Goal: Task Accomplishment & Management: Manage account settings

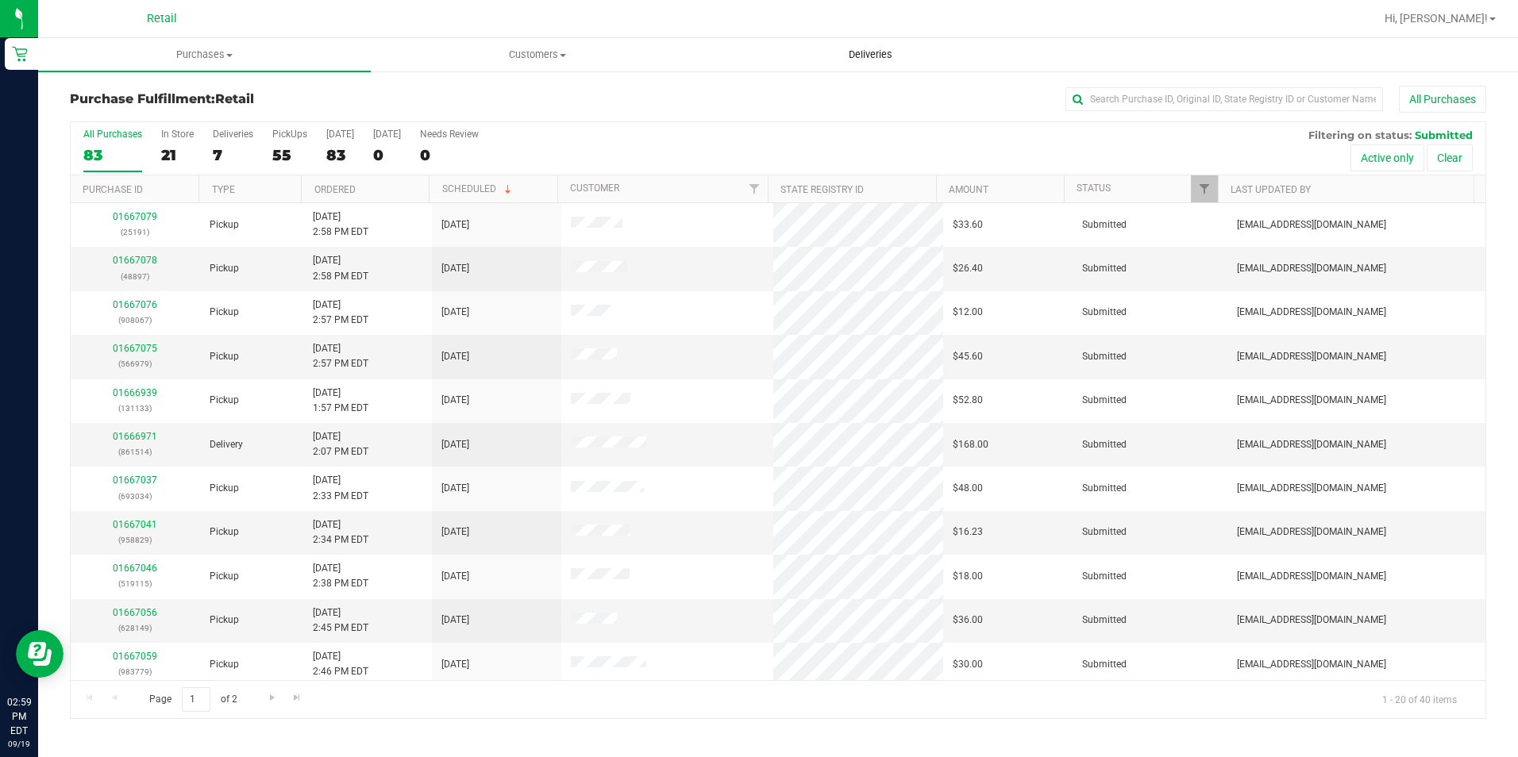
click at [880, 44] on uib-tab-heading "Deliveries" at bounding box center [870, 55] width 331 height 32
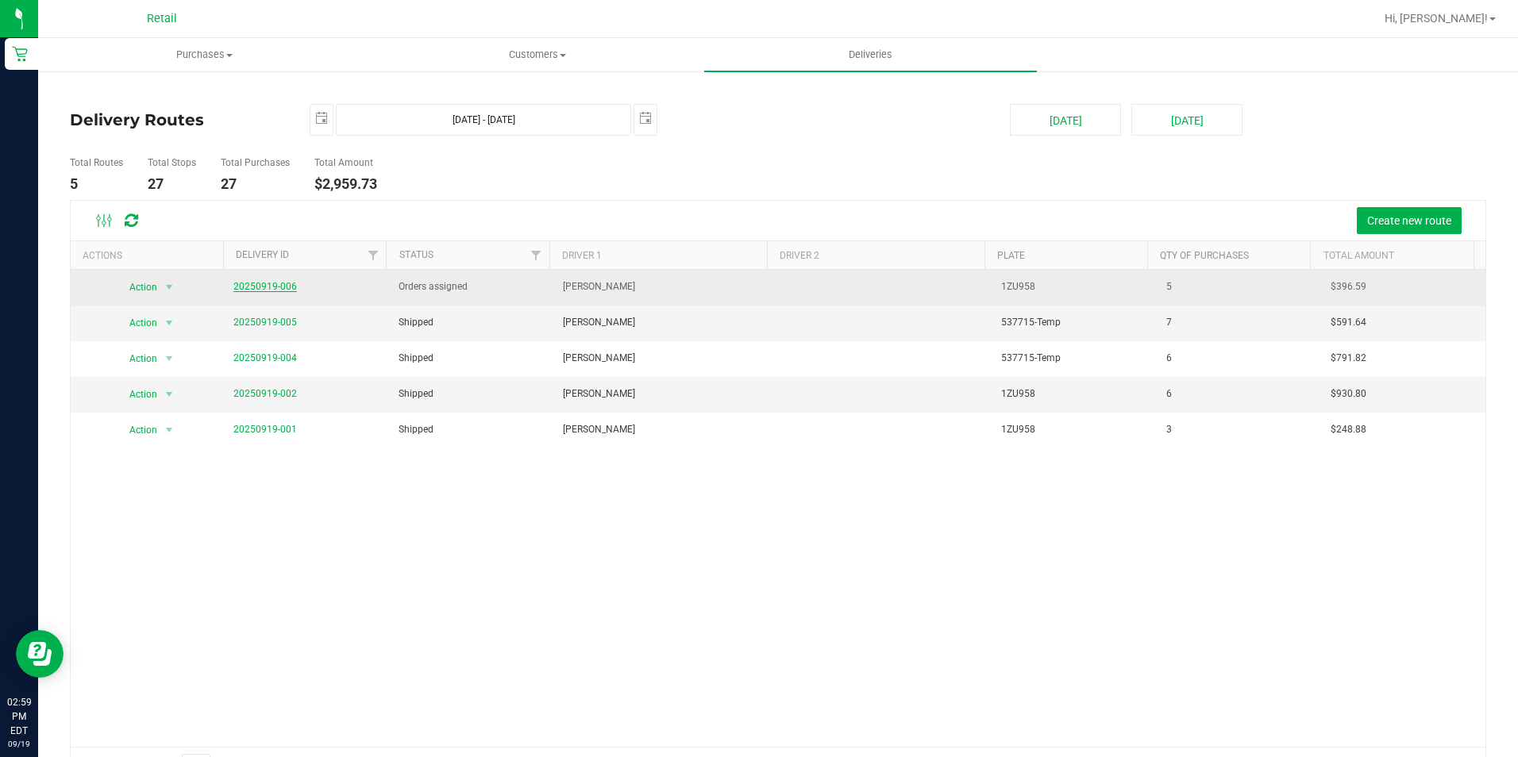
click at [267, 284] on link "20250919-006" at bounding box center [265, 286] width 64 height 11
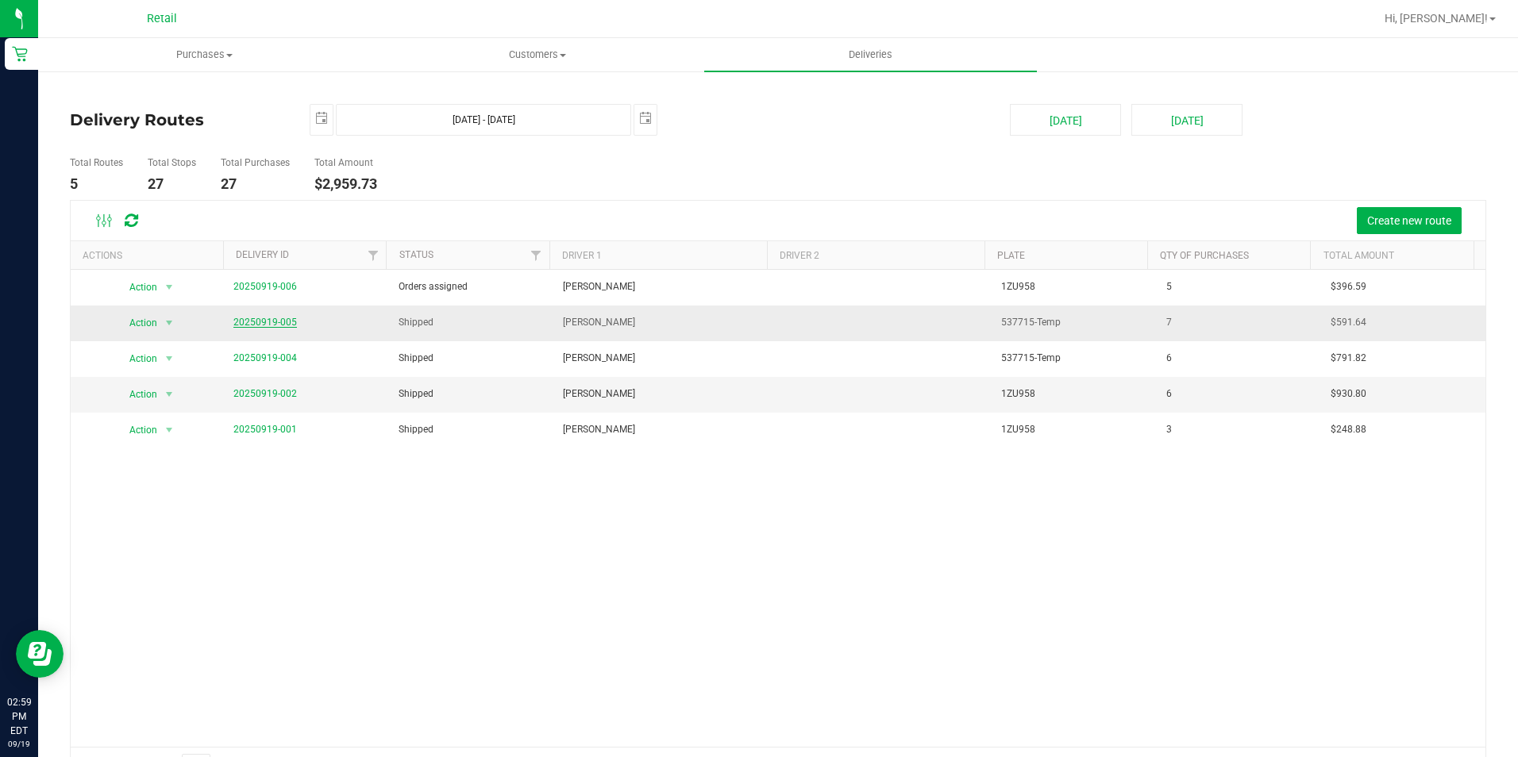
click at [266, 319] on link "20250919-005" at bounding box center [265, 322] width 64 height 11
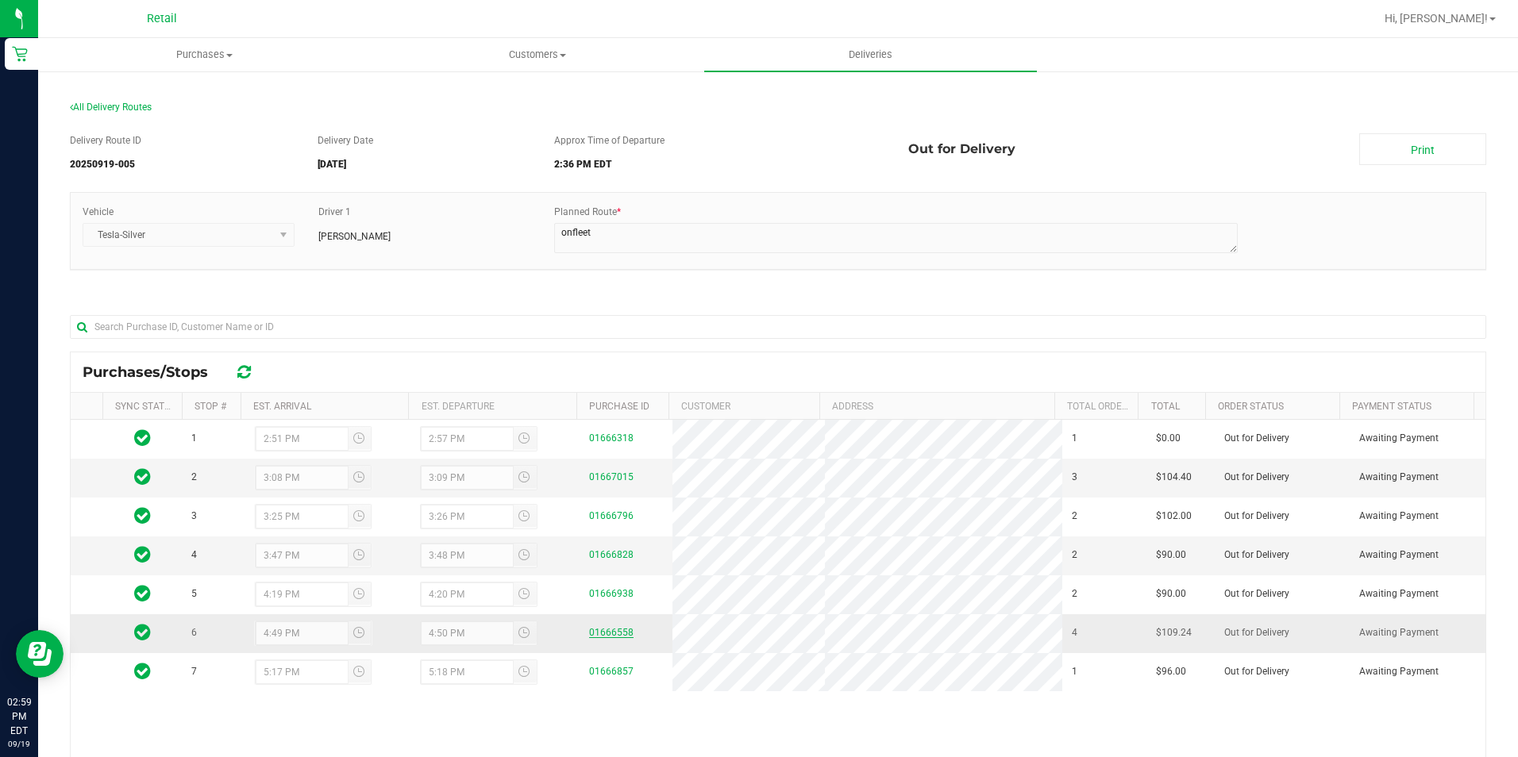
click at [611, 631] on link "01666558" at bounding box center [611, 632] width 44 height 11
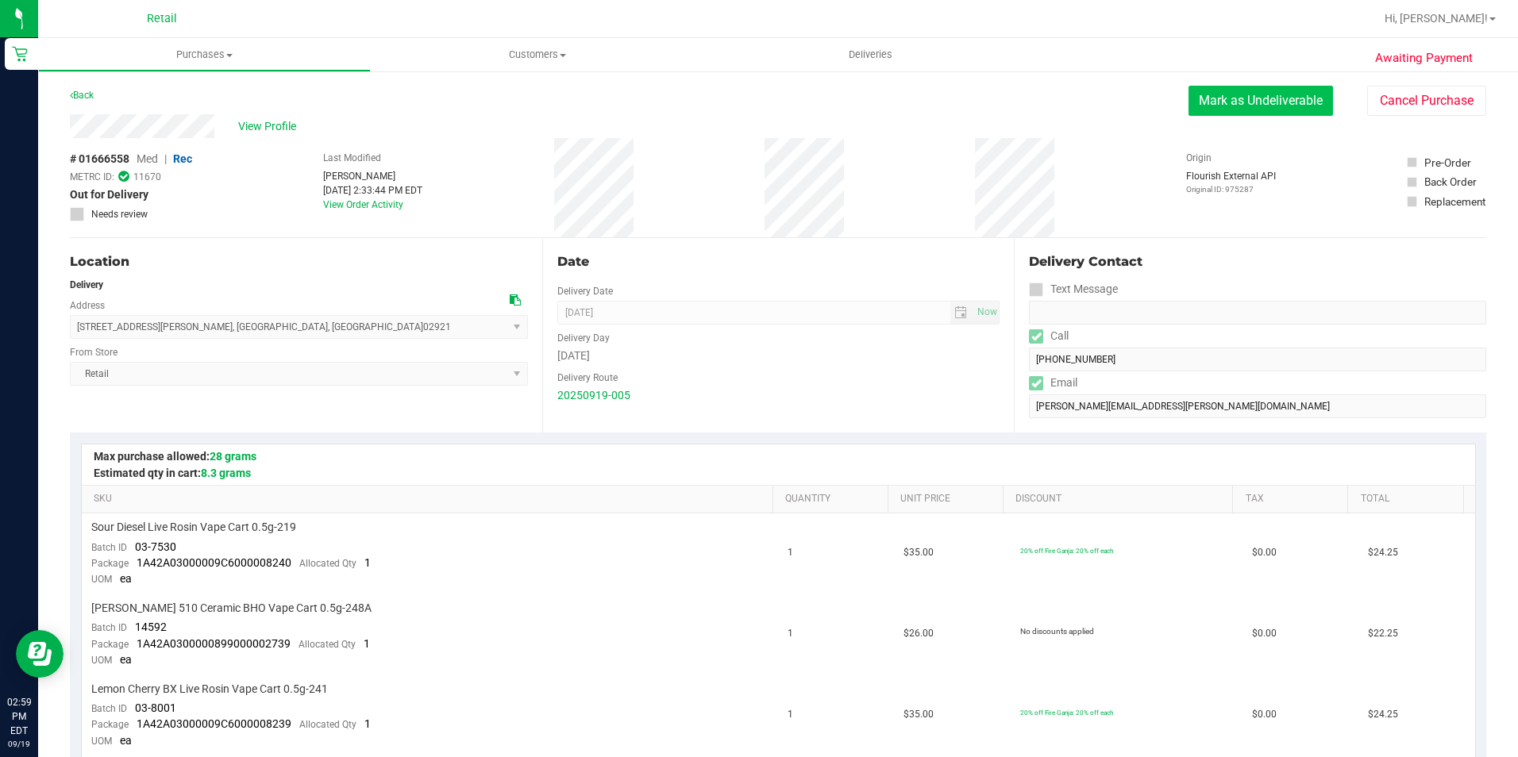
click at [1223, 96] on button "Mark as Undeliverable" at bounding box center [1260, 101] width 144 height 30
click at [1243, 105] on button "Mark as Packed" at bounding box center [1273, 101] width 119 height 30
click at [1243, 105] on button "Send Back to Created" at bounding box center [1262, 101] width 141 height 30
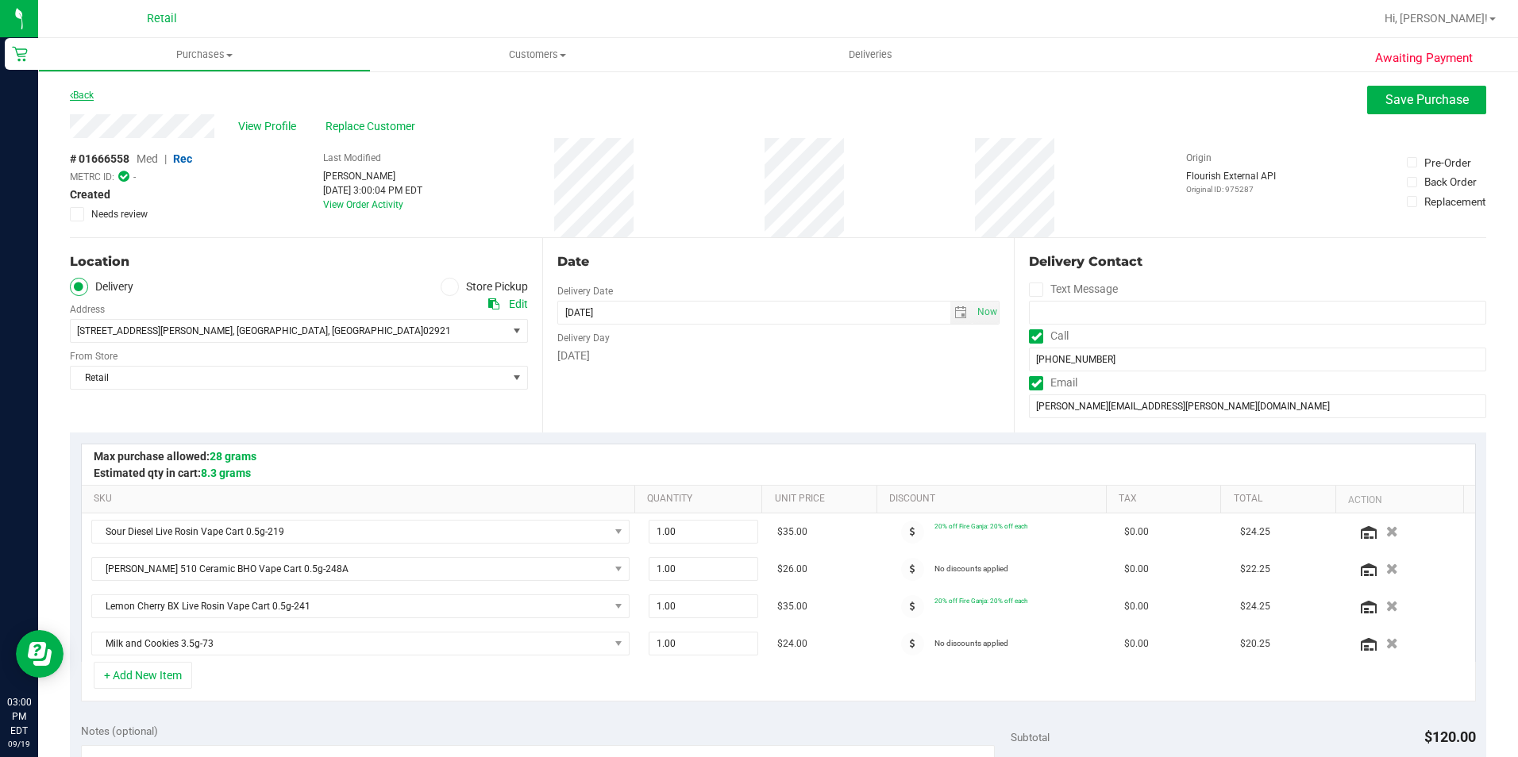
click at [79, 95] on link "Back" at bounding box center [82, 95] width 24 height 11
click at [187, 52] on span "Purchases" at bounding box center [204, 55] width 331 height 14
click at [121, 91] on span "Summary of purchases" at bounding box center [119, 95] width 163 height 13
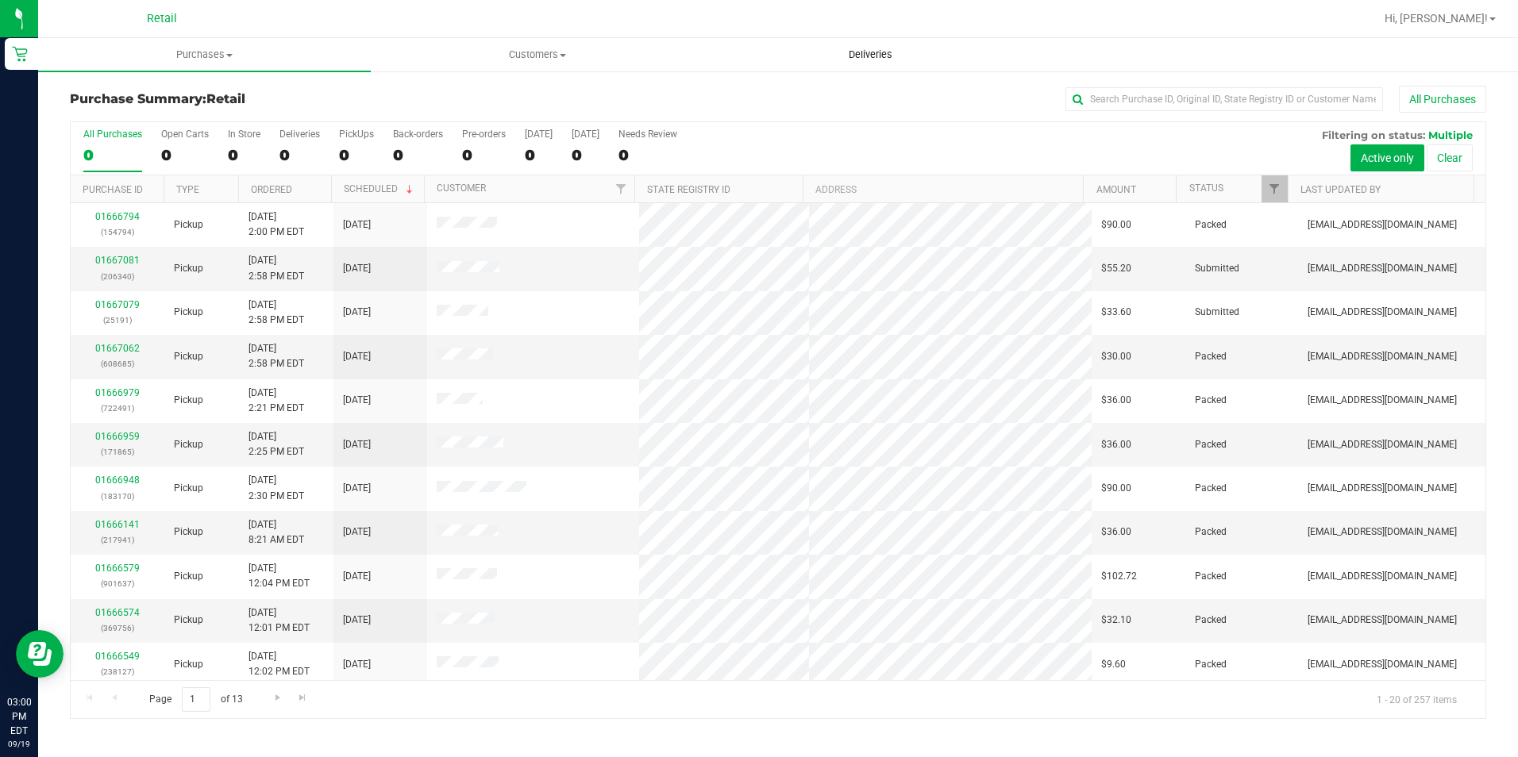
click at [849, 47] on uib-tab-heading "Deliveries" at bounding box center [870, 55] width 331 height 32
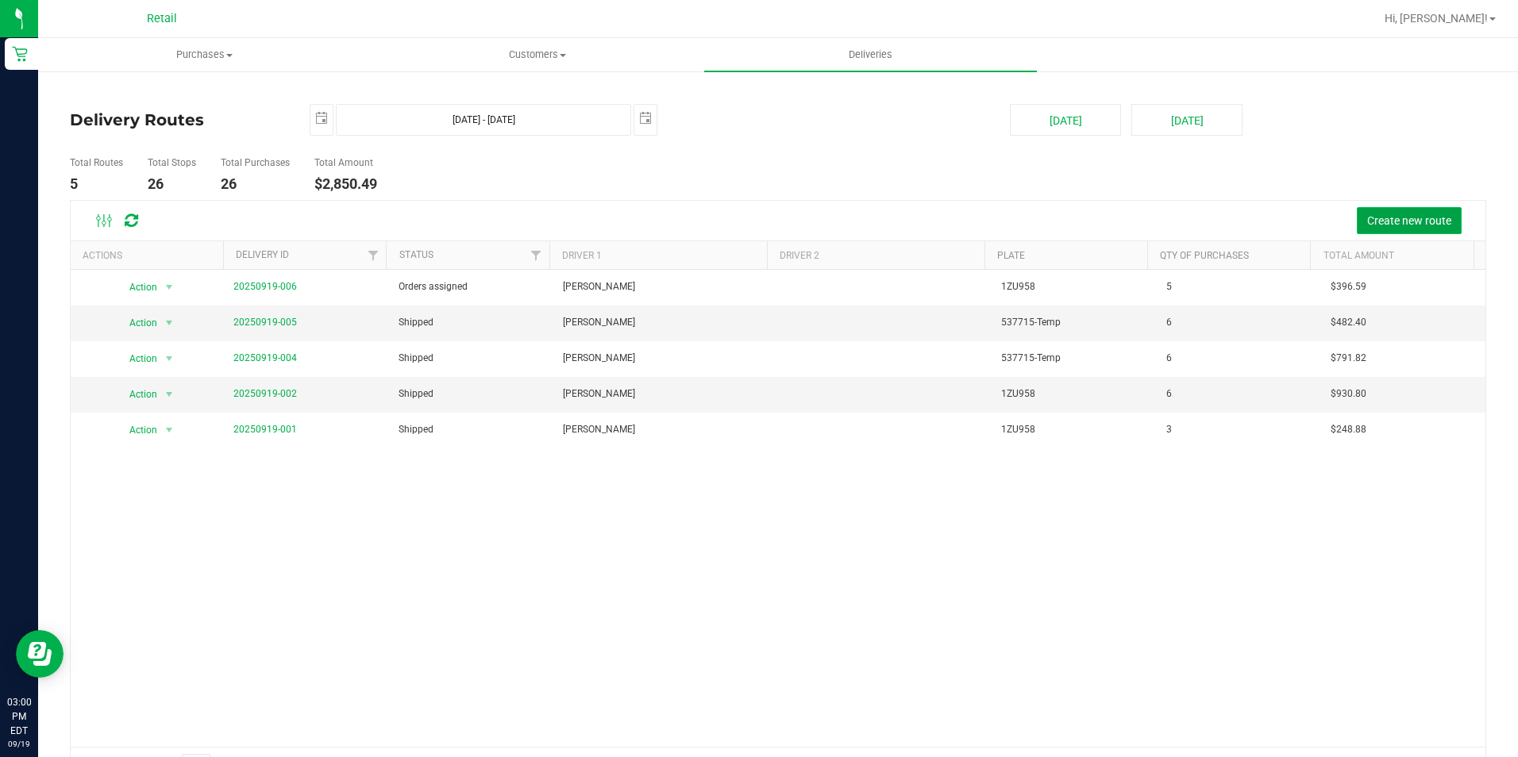
click at [1380, 220] on span "Create new route" at bounding box center [1409, 220] width 84 height 13
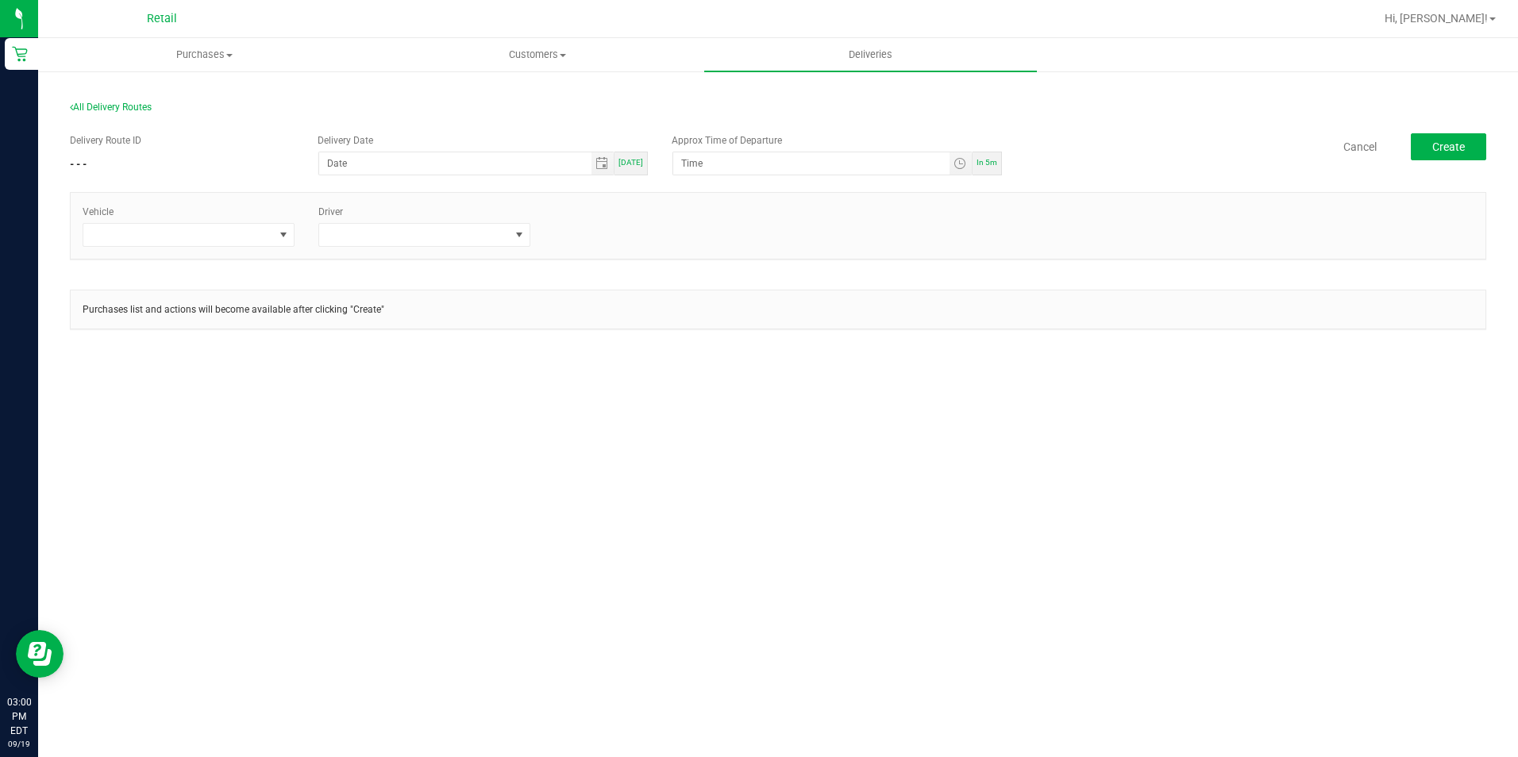
click at [631, 162] on span "[DATE]" at bounding box center [630, 162] width 25 height 9
type input "[DATE]"
click at [990, 167] on span "In 5m" at bounding box center [987, 162] width 21 height 9
type input "3:05 PM"
click at [382, 234] on span at bounding box center [414, 235] width 191 height 22
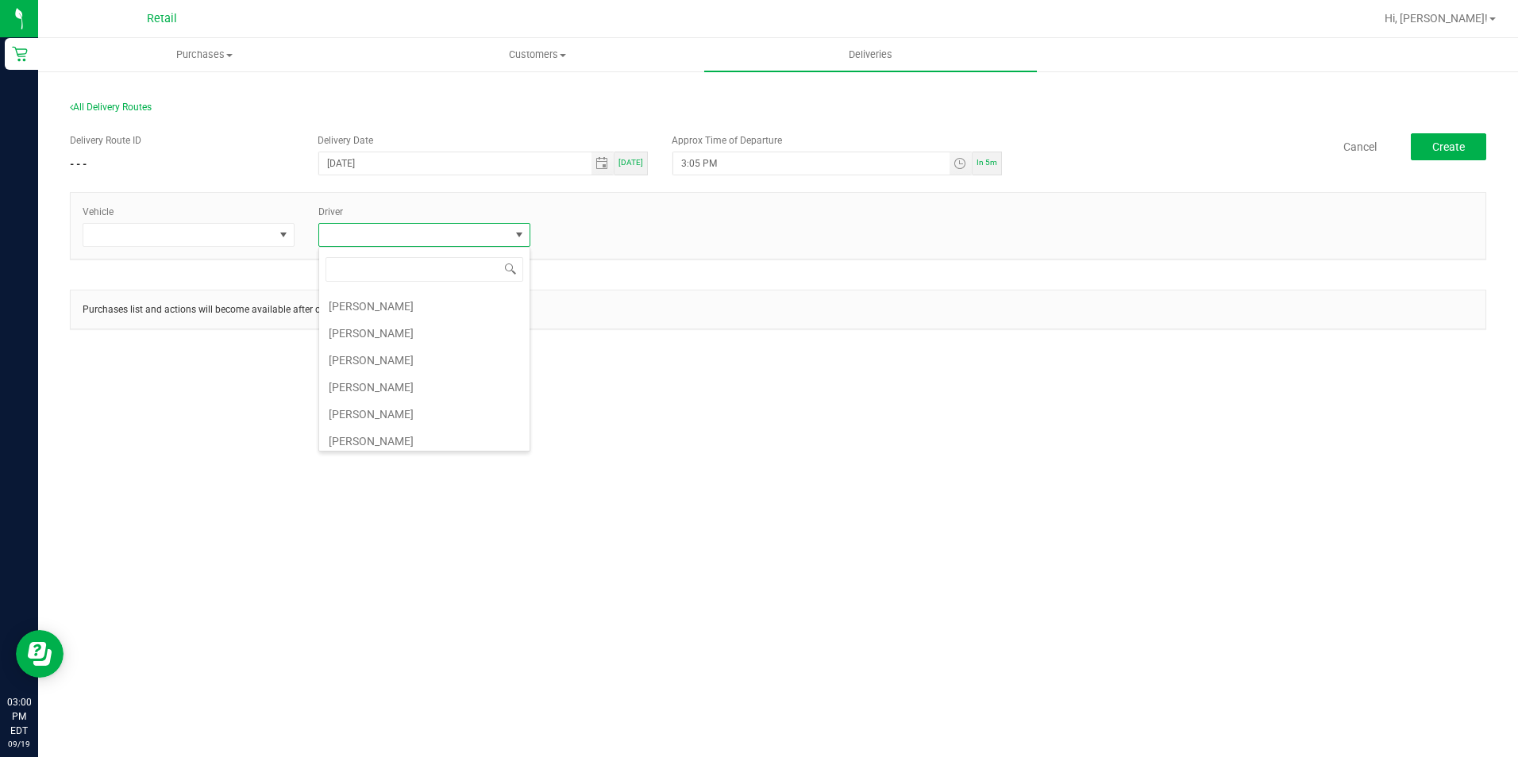
scroll to position [238, 0]
click at [405, 364] on li "[PERSON_NAME]" at bounding box center [424, 362] width 210 height 27
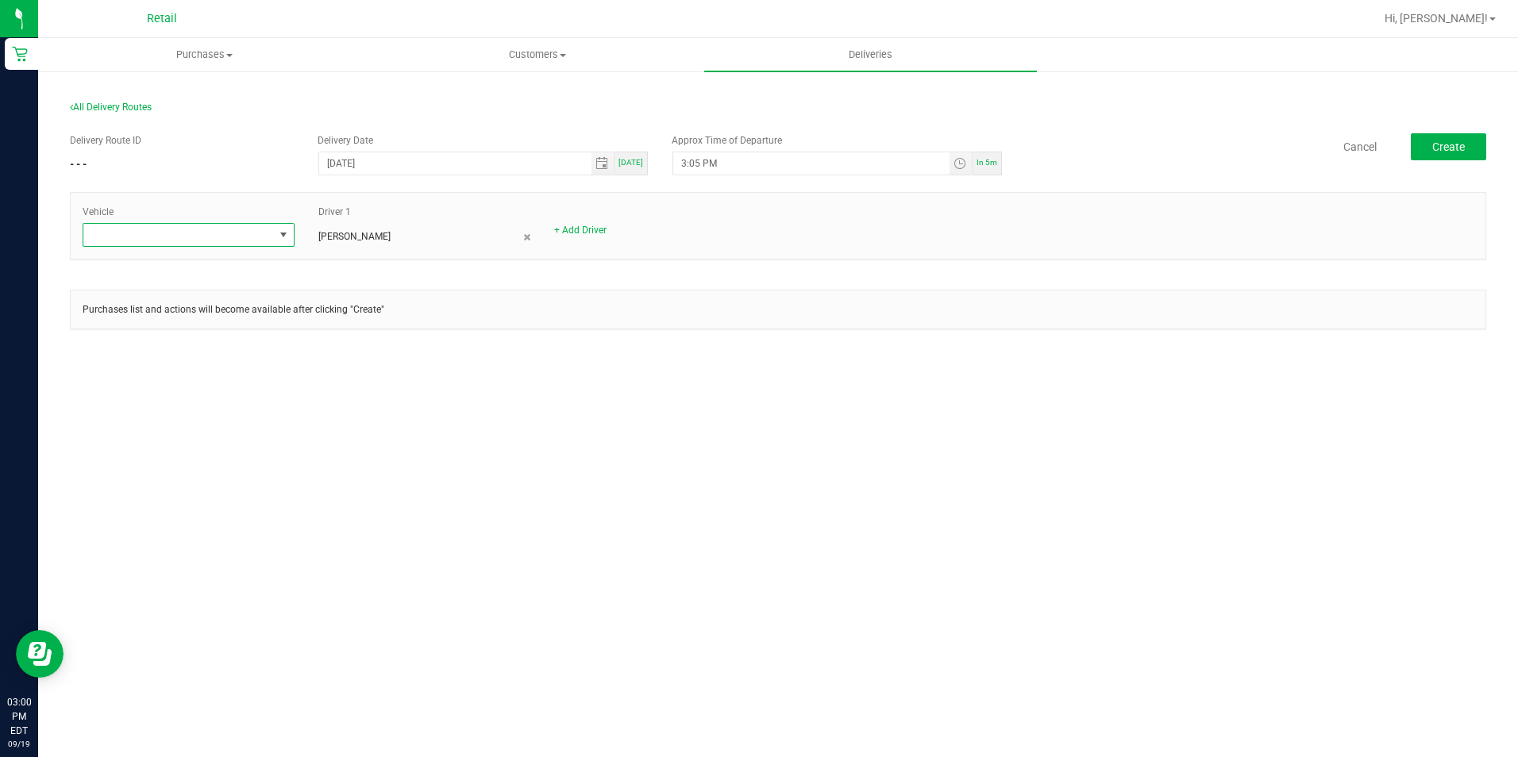
click at [240, 240] on span at bounding box center [178, 235] width 191 height 22
click at [142, 361] on li "Tesla-Silver" at bounding box center [188, 357] width 210 height 27
click at [1427, 143] on button "Create" at bounding box center [1448, 146] width 75 height 27
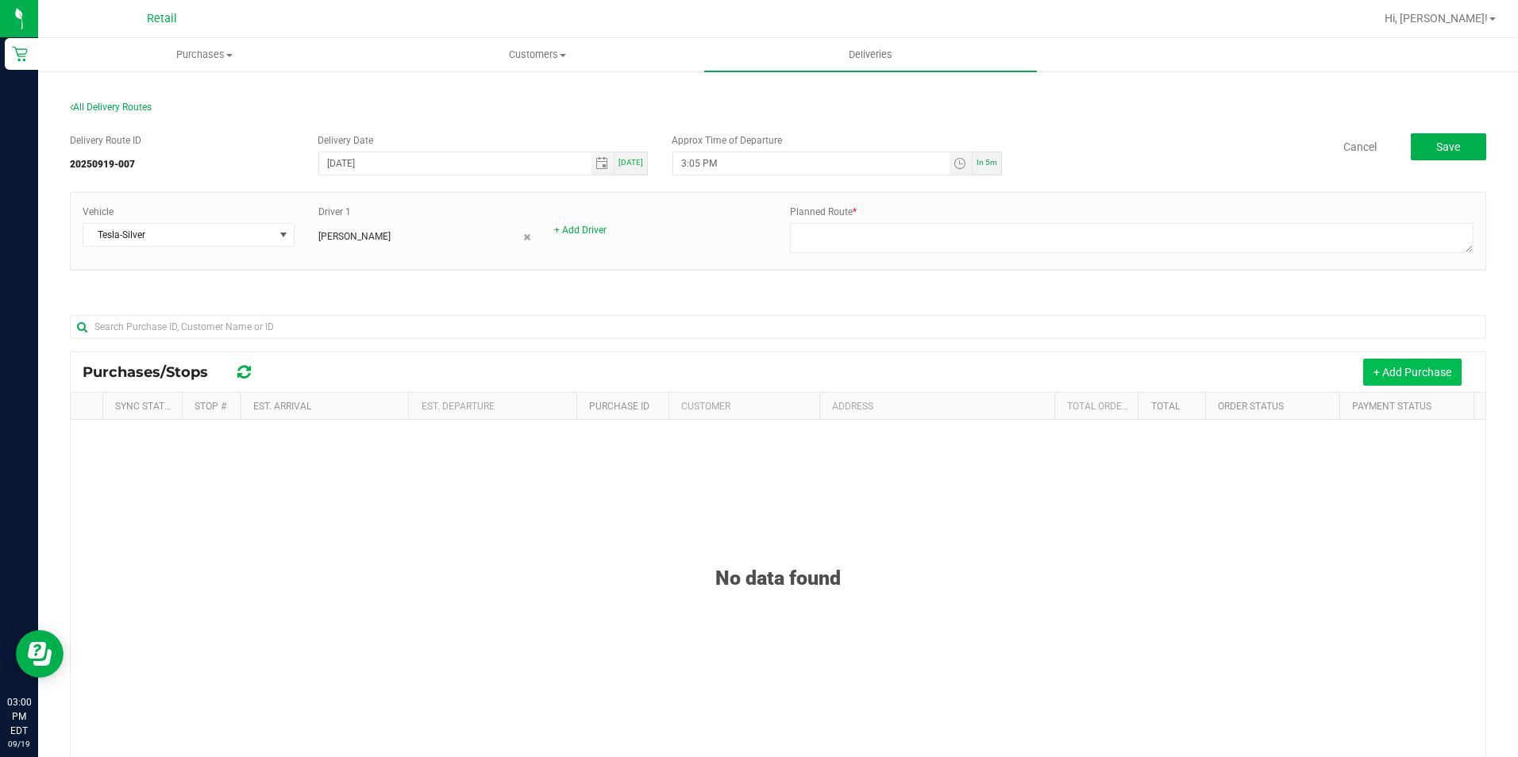
click at [1390, 377] on button "+ Add Purchase" at bounding box center [1412, 372] width 98 height 27
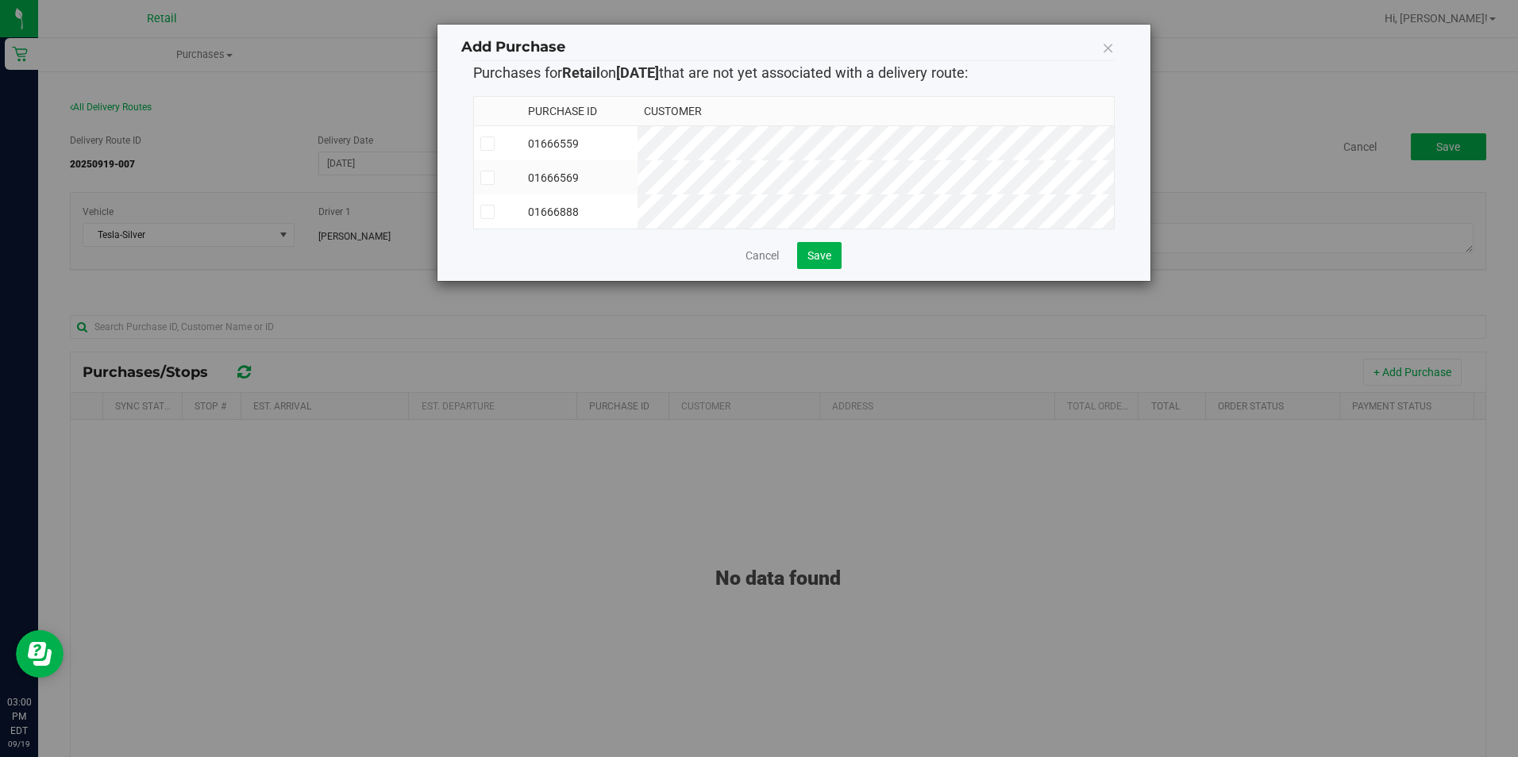
click at [483, 212] on icon at bounding box center [487, 212] width 10 height 0
click at [0, 0] on input "checkbox" at bounding box center [0, 0] width 0 height 0
click at [822, 262] on span "Save" at bounding box center [819, 255] width 24 height 13
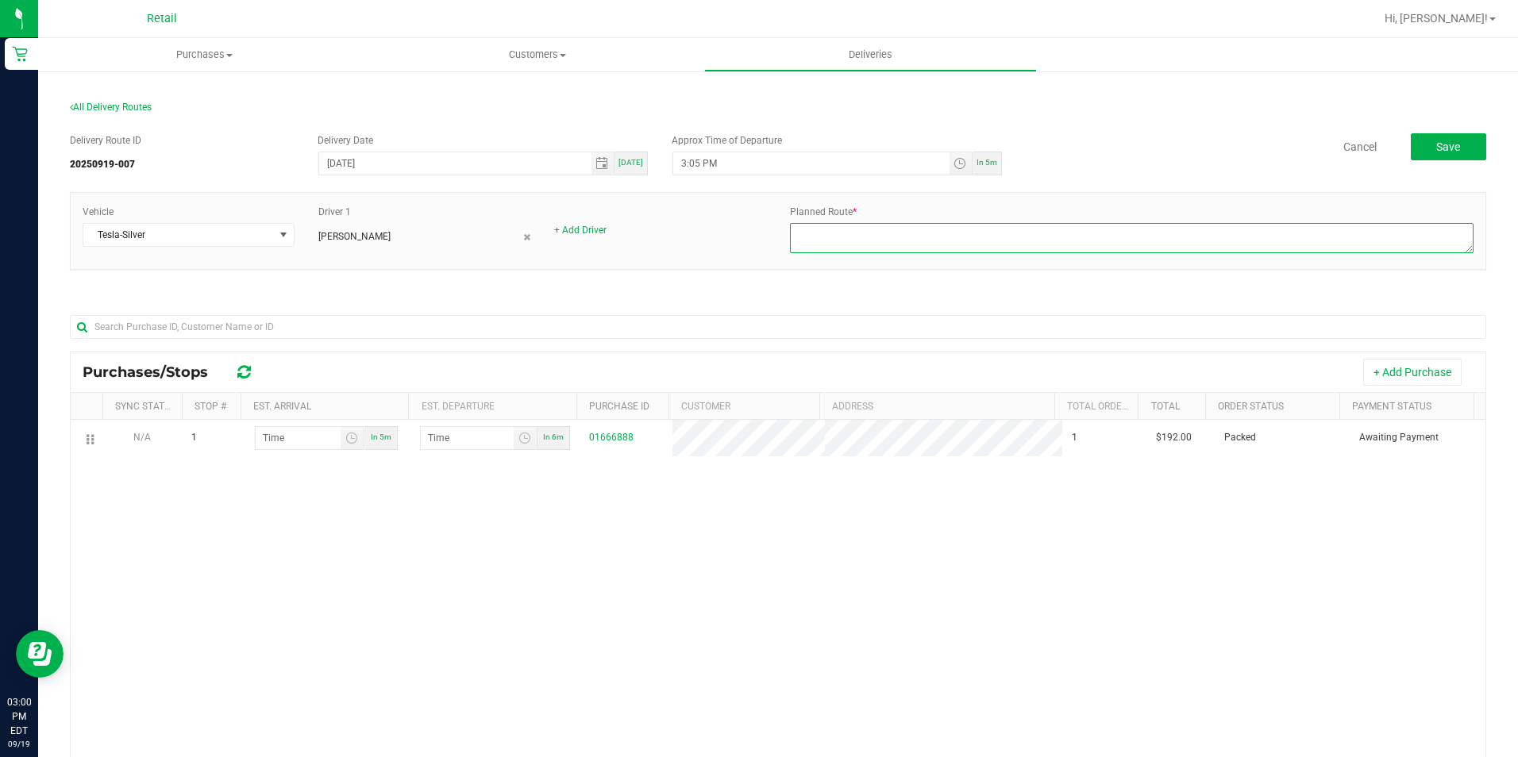
click at [817, 226] on textarea at bounding box center [1132, 238] width 684 height 30
type textarea "a"
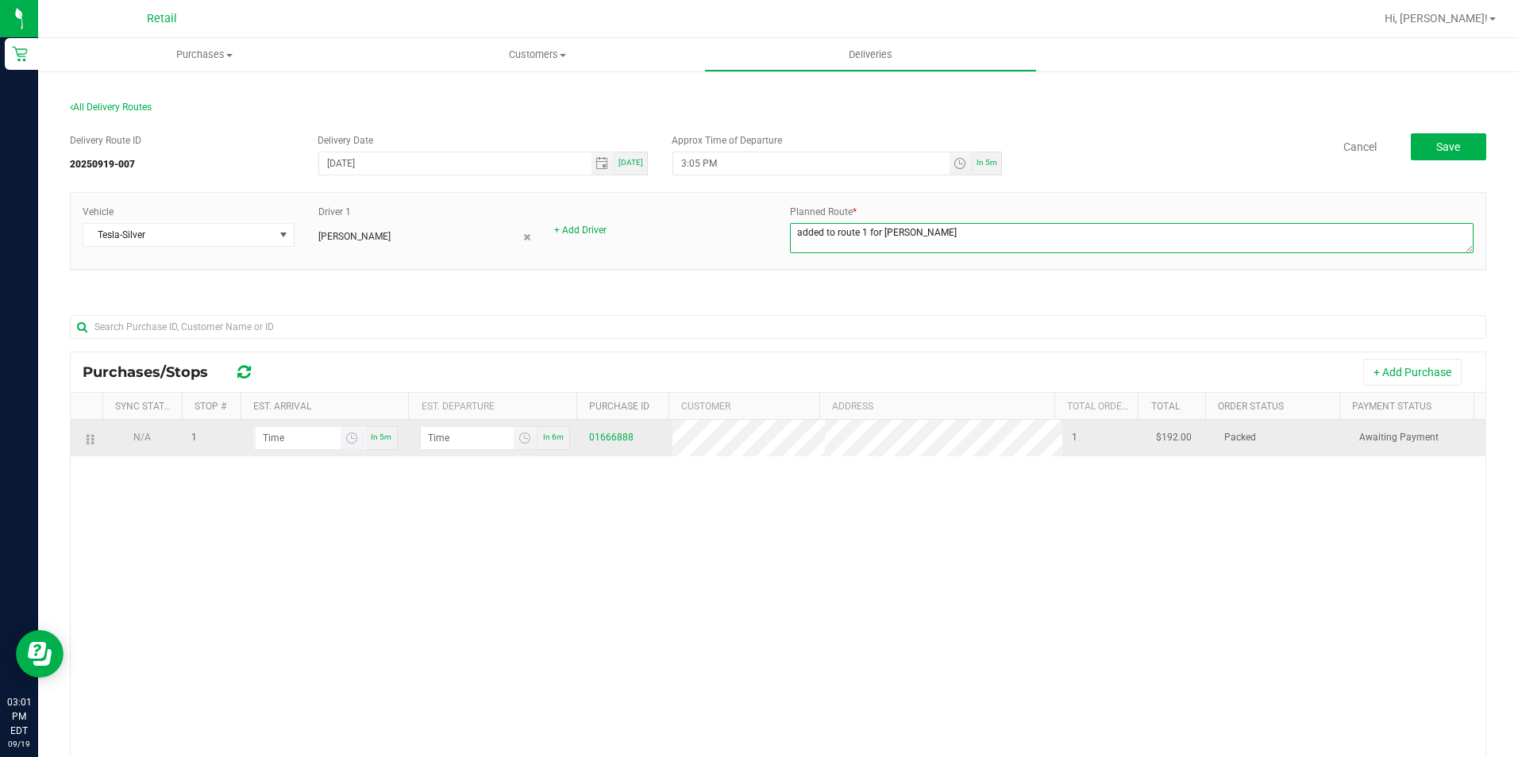
type textarea "added to route 1 for [PERSON_NAME]"
click at [267, 430] on input "hour:minute AM" at bounding box center [298, 438] width 85 height 22
type input "3:03 AM"
type input "3:04 AM"
type input "3:30 AM"
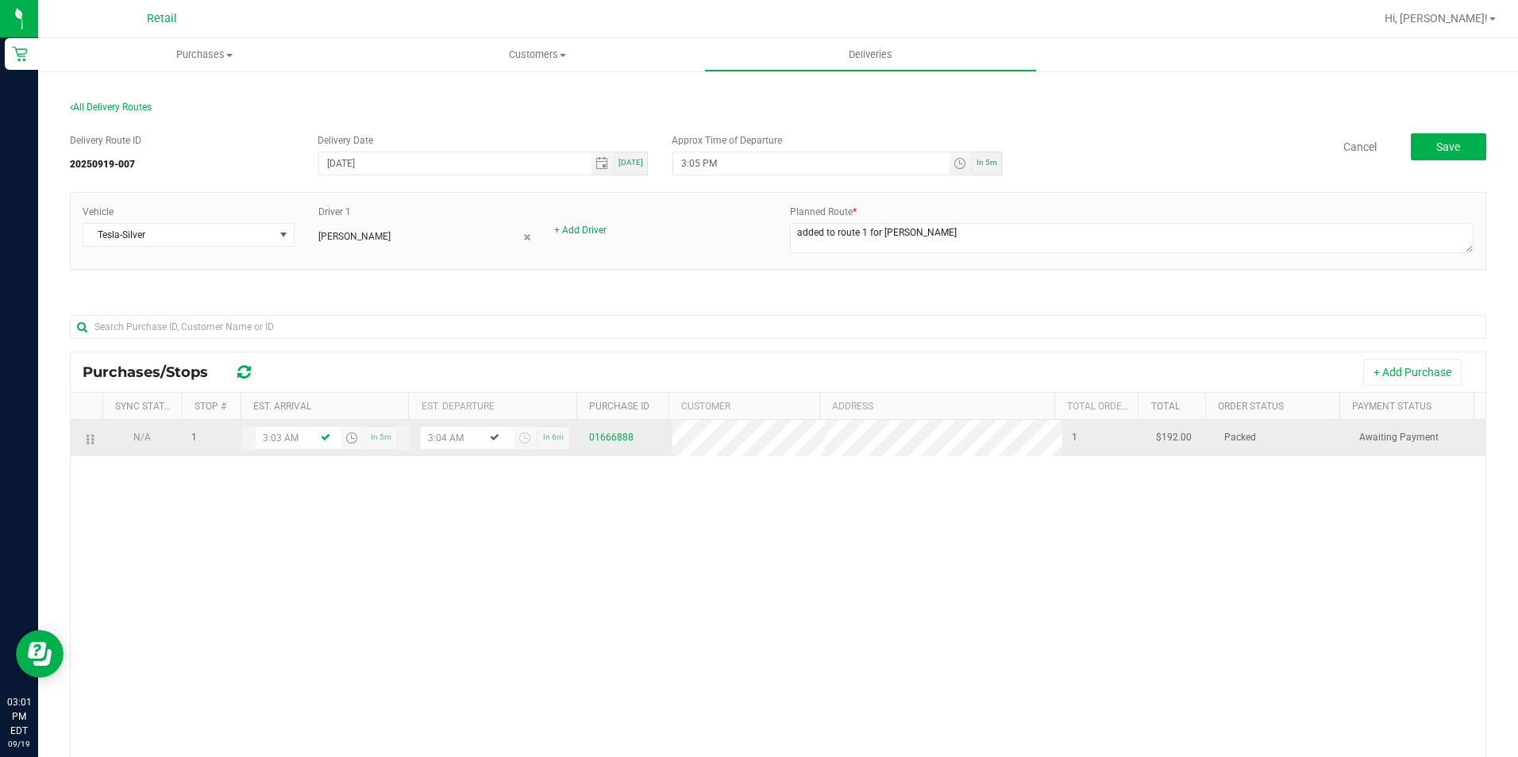
type input "3:31 AM"
type input "3:30 PM"
type input "3:31 PM"
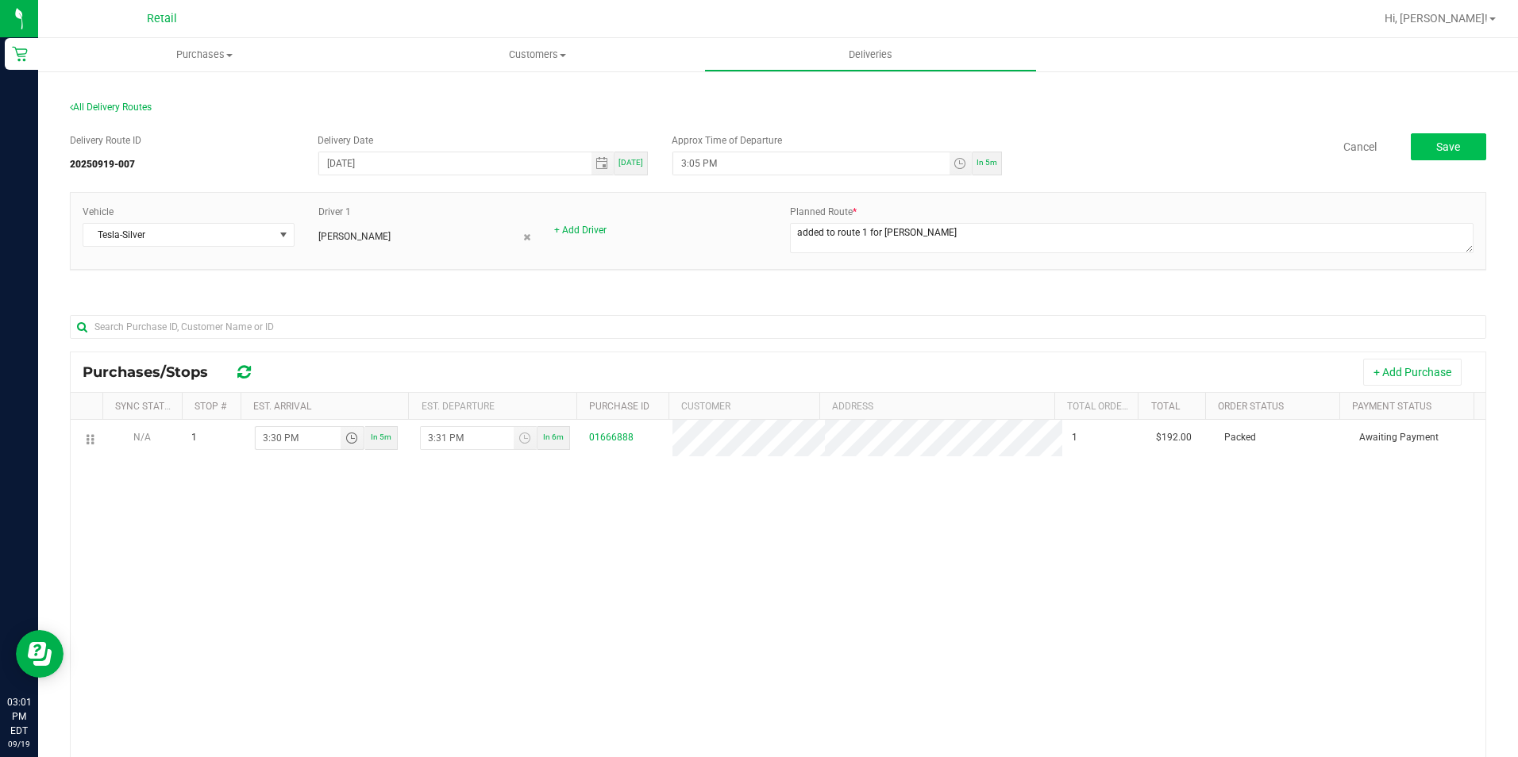
type input "3:30 PM"
click at [1447, 144] on span "Save" at bounding box center [1448, 147] width 24 height 13
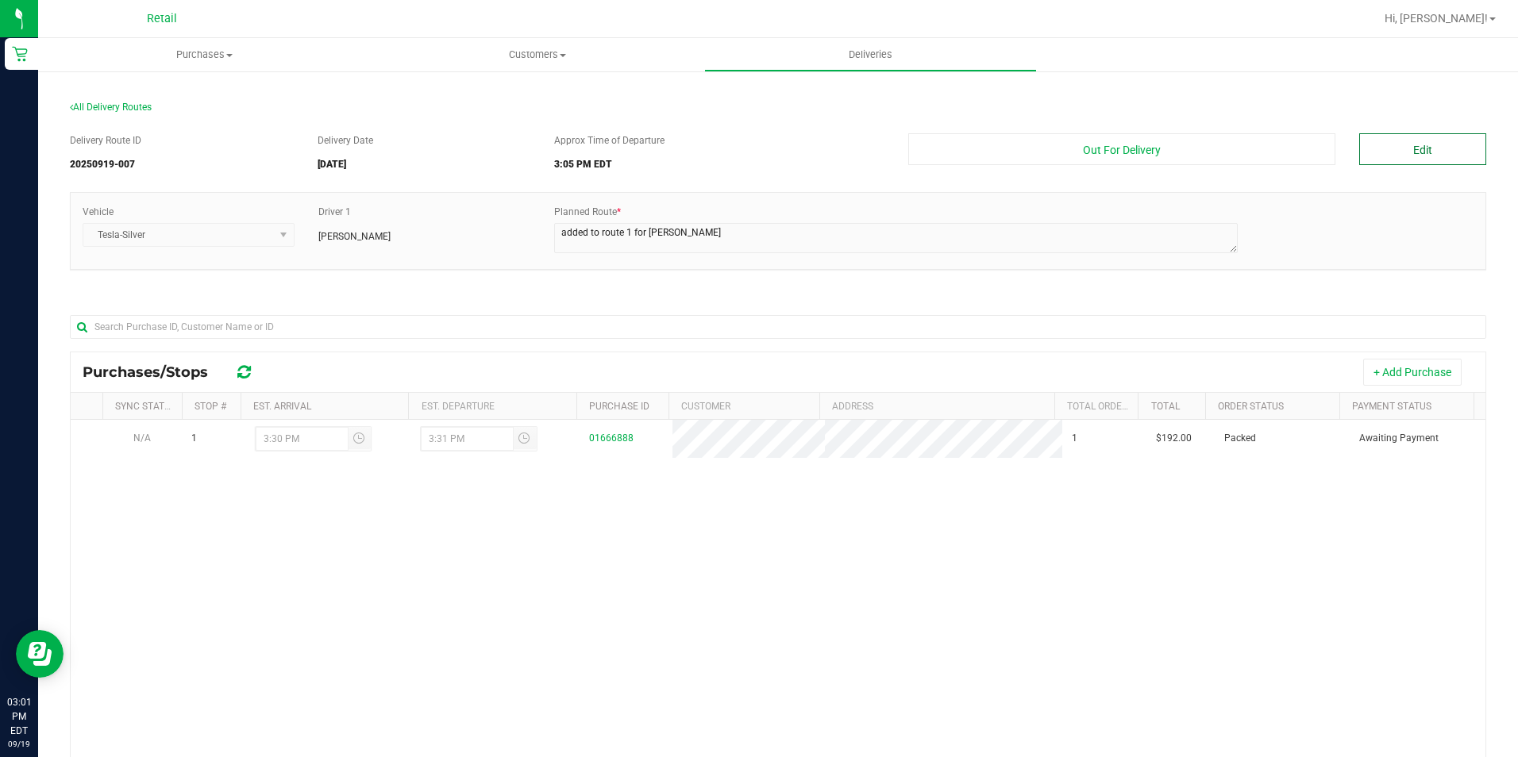
click at [1392, 152] on button "Edit" at bounding box center [1422, 149] width 127 height 32
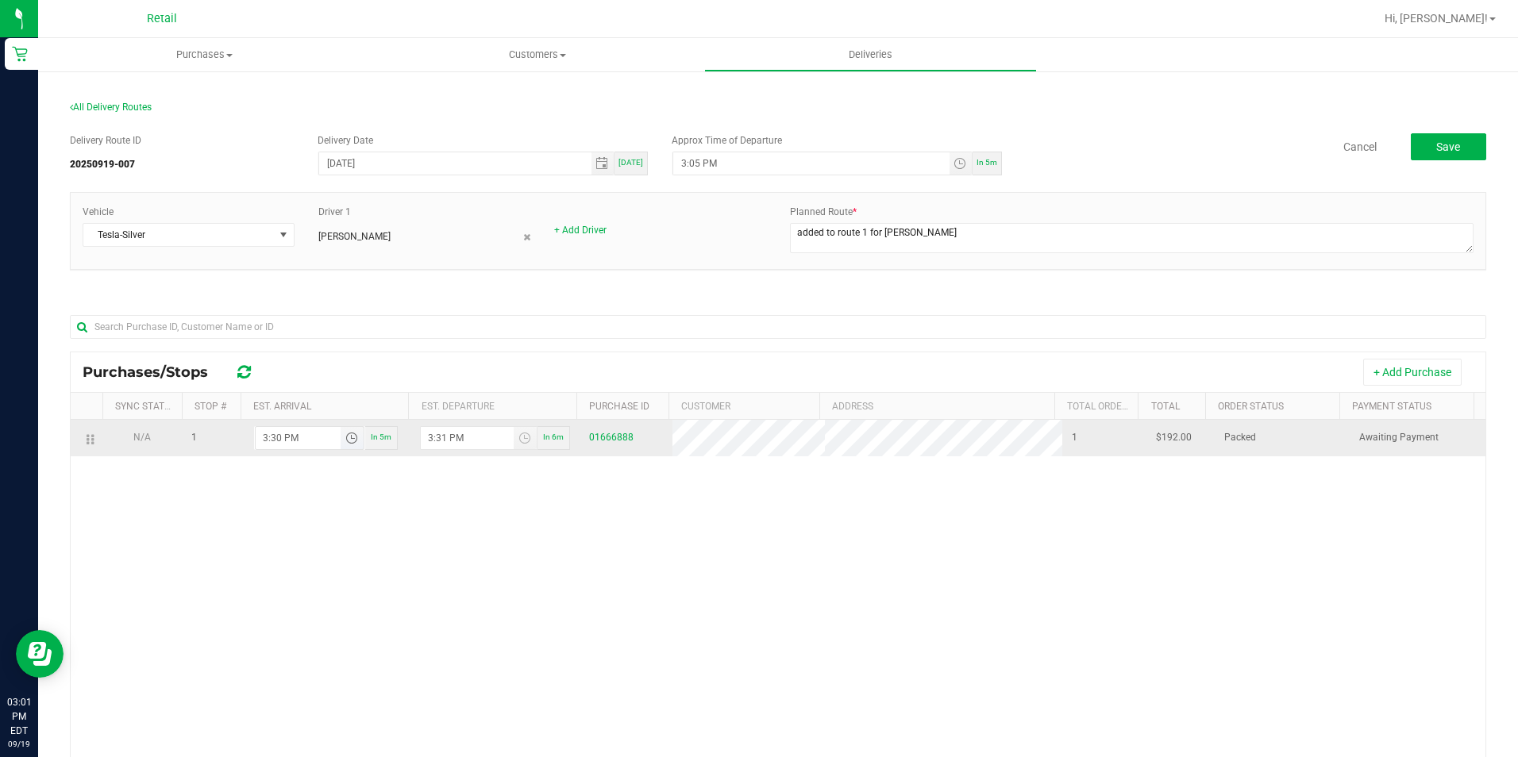
drag, startPoint x: 278, startPoint y: 440, endPoint x: 260, endPoint y: 443, distance: 17.8
click at [260, 443] on input "3:30 PM" at bounding box center [298, 438] width 85 height 22
type input "5:30 PM"
type input "5:31 PM"
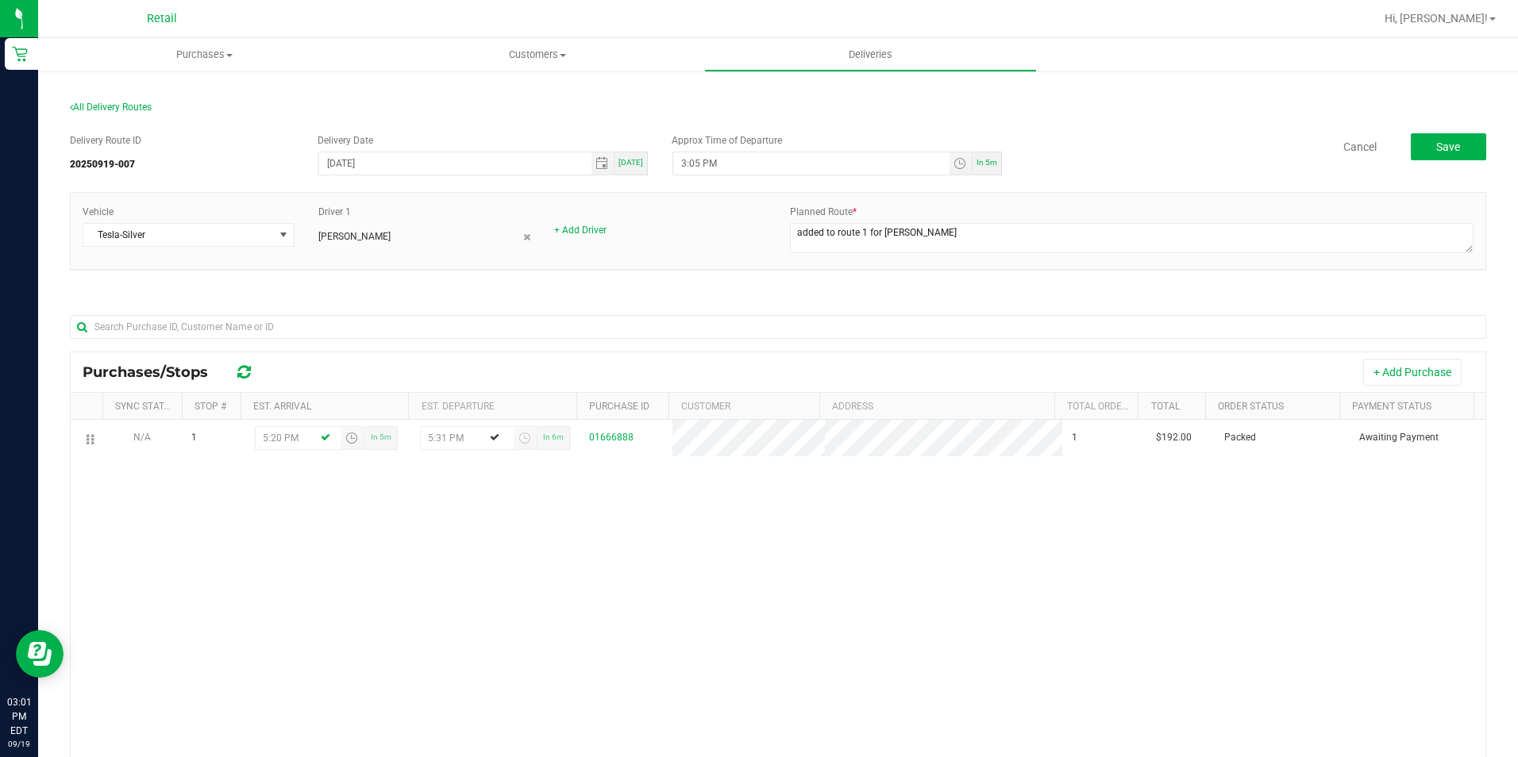
type input "5:20 PM"
click at [575, 524] on div "N/A 1 5:20 PM In 5m 5:31 PM In 6m 01666888 1 $192.00 Packed Awaiting Payment" at bounding box center [778, 658] width 1415 height 477
click at [1443, 148] on span "Save" at bounding box center [1448, 147] width 24 height 13
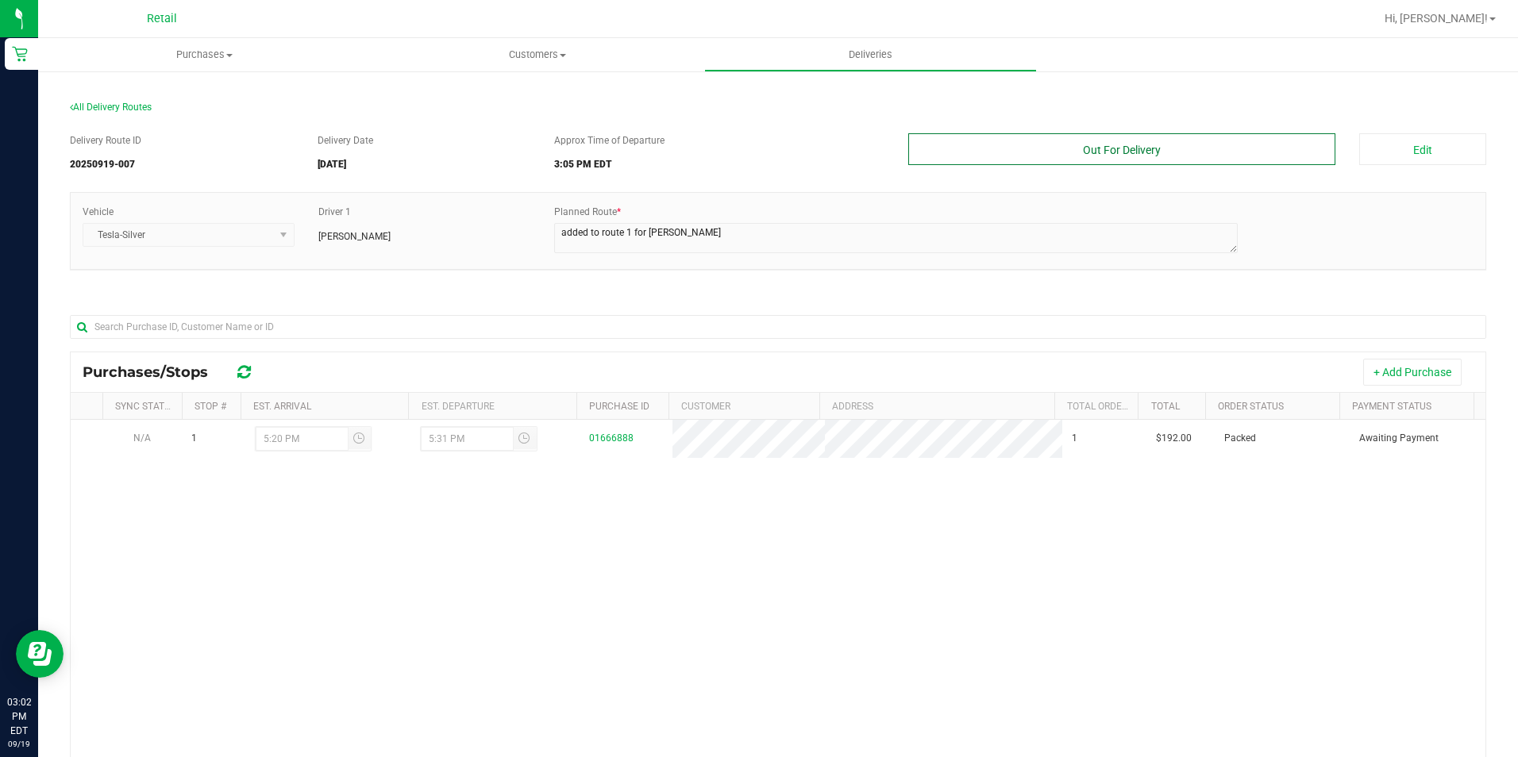
click at [1073, 156] on button "Out For Delivery" at bounding box center [1122, 149] width 428 height 32
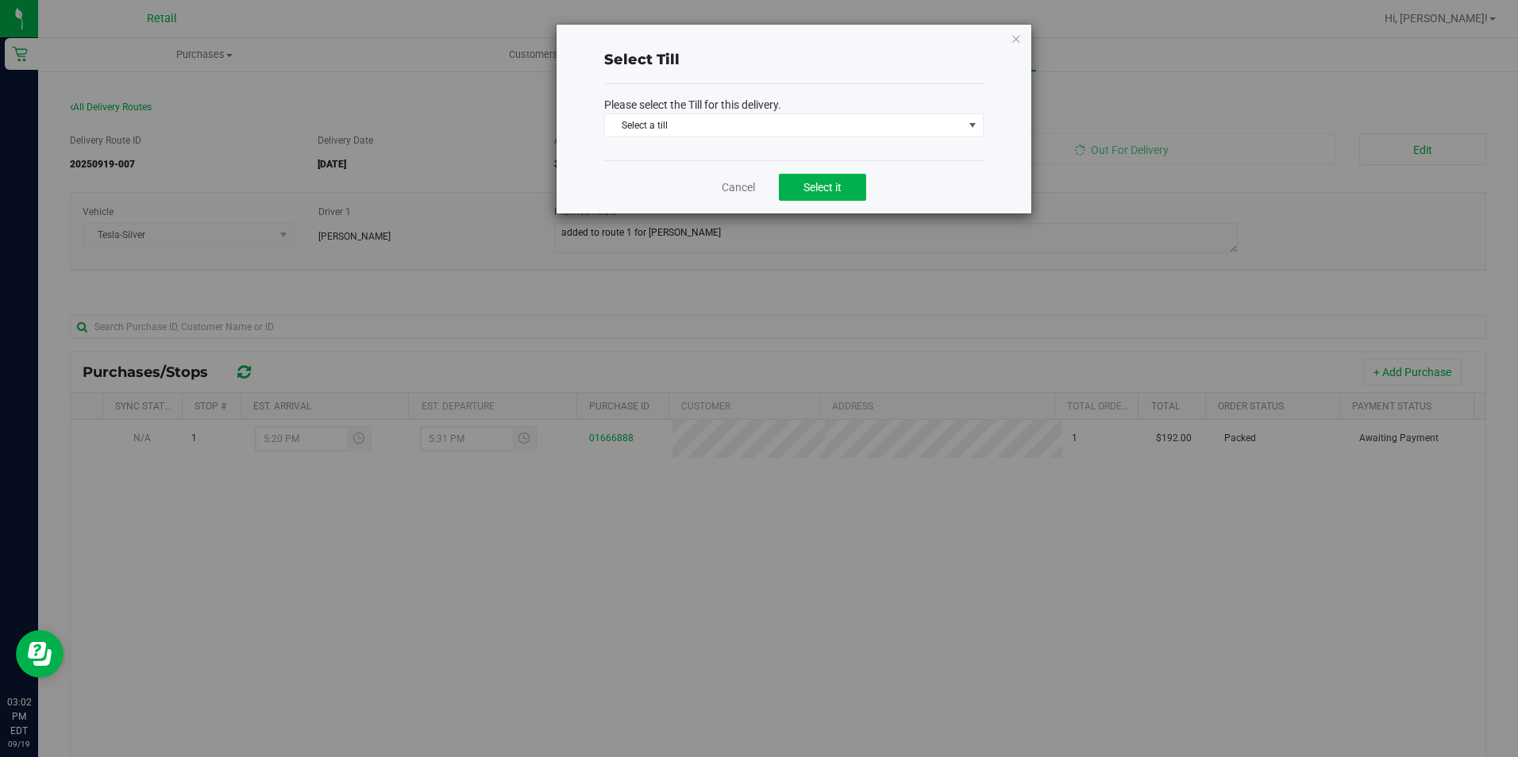
click at [807, 109] on p "Please select the Till for this delivery." at bounding box center [793, 105] width 379 height 17
click at [797, 122] on span "Select a till" at bounding box center [784, 125] width 358 height 22
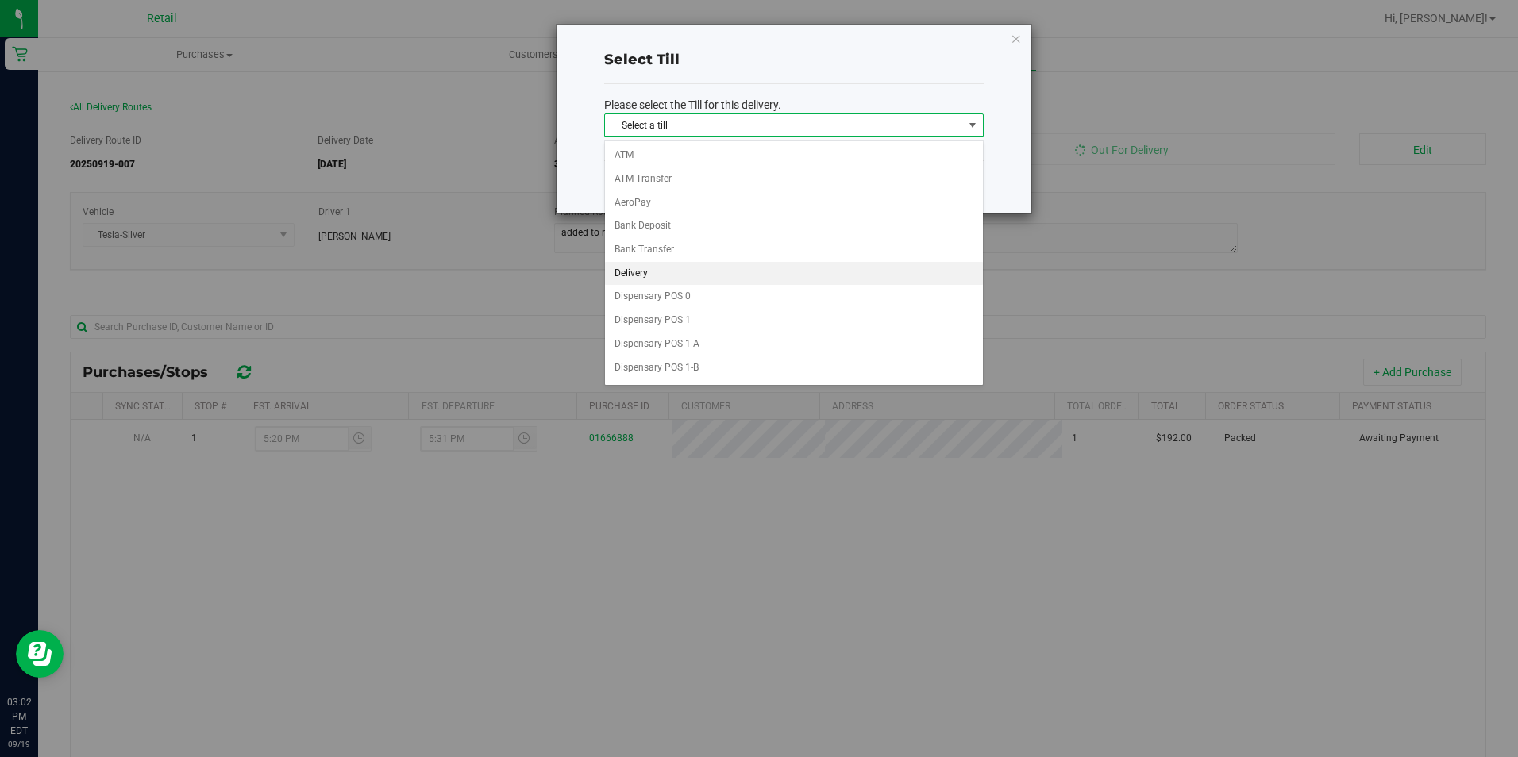
click at [654, 263] on li "Delivery" at bounding box center [794, 274] width 378 height 24
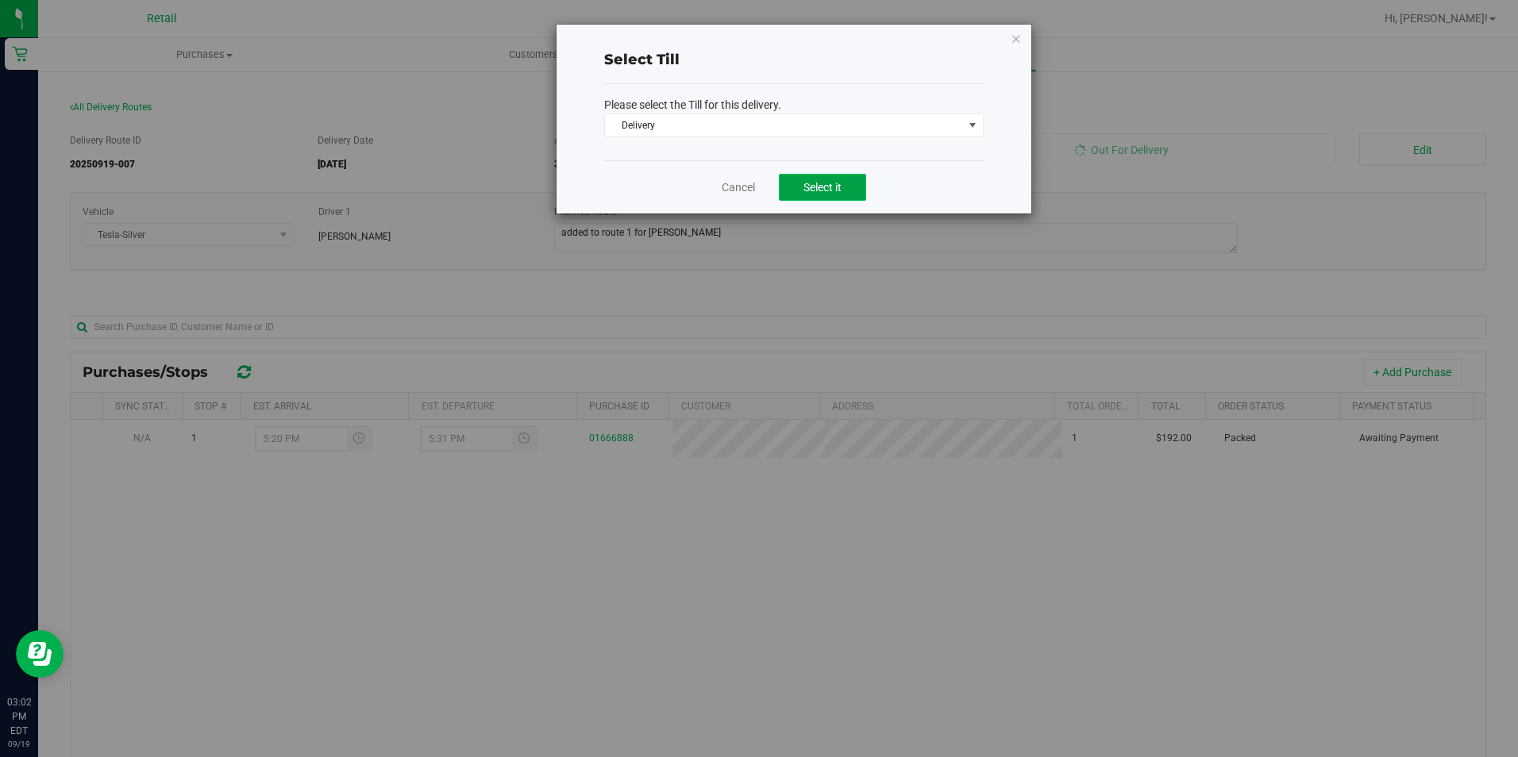
click at [850, 189] on button "Select it" at bounding box center [822, 187] width 87 height 27
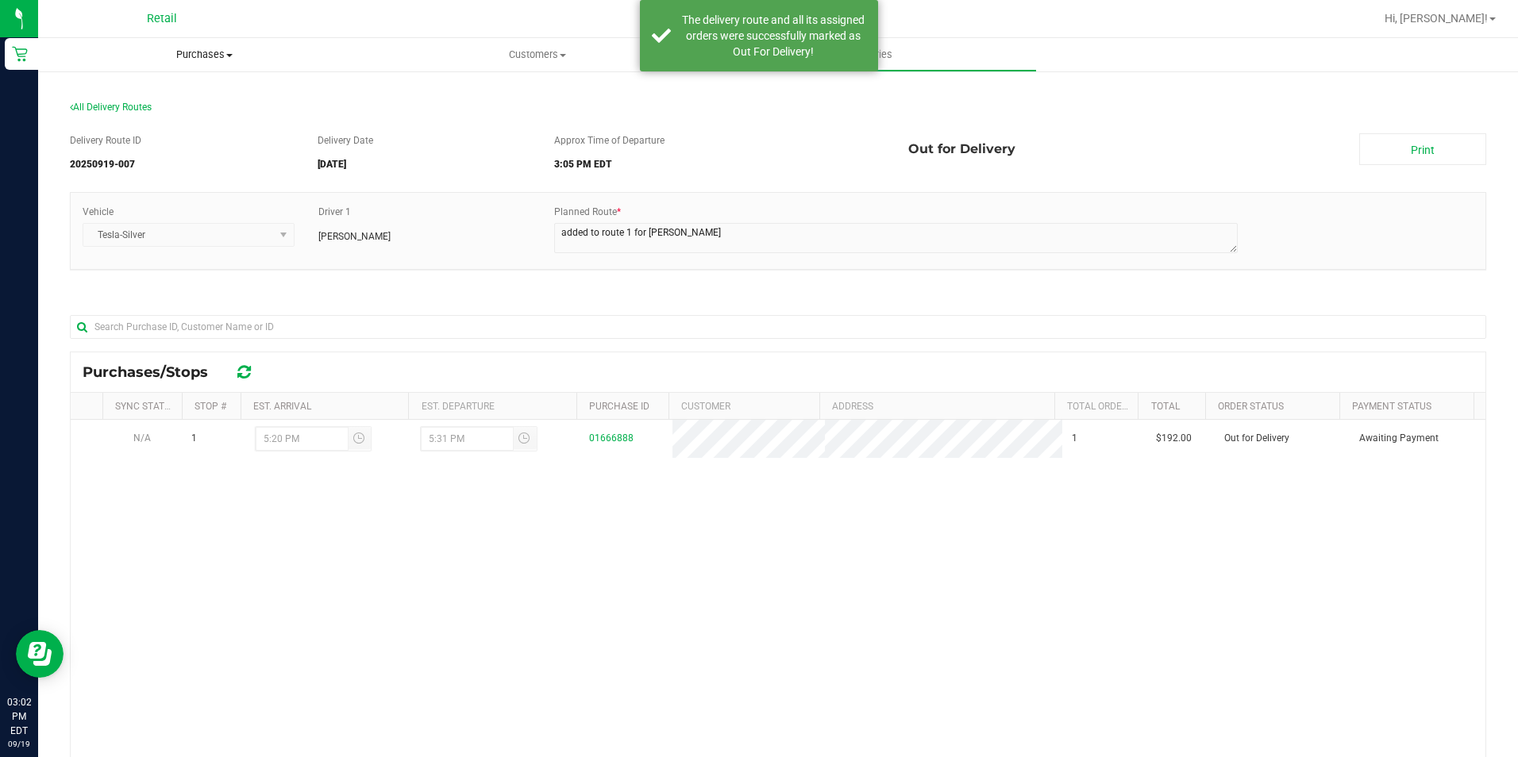
click at [230, 51] on span "Purchases" at bounding box center [204, 55] width 333 height 14
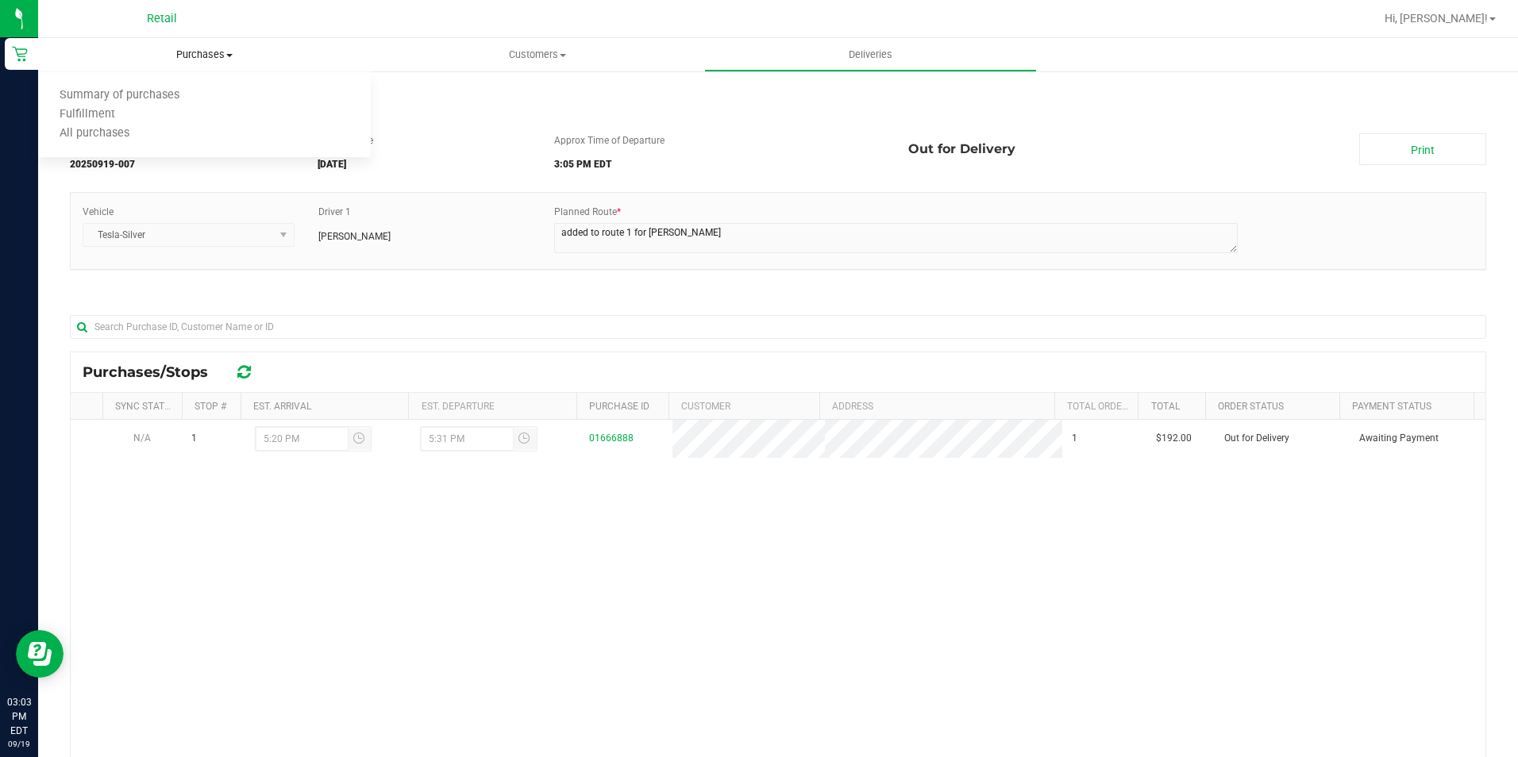
click at [194, 56] on span "Purchases" at bounding box center [204, 55] width 333 height 14
drag, startPoint x: 563, startPoint y: 59, endPoint x: 526, endPoint y: 65, distance: 37.9
click at [562, 59] on span "Customers" at bounding box center [537, 55] width 331 height 14
click at [441, 92] on span "All customers" at bounding box center [428, 95] width 114 height 13
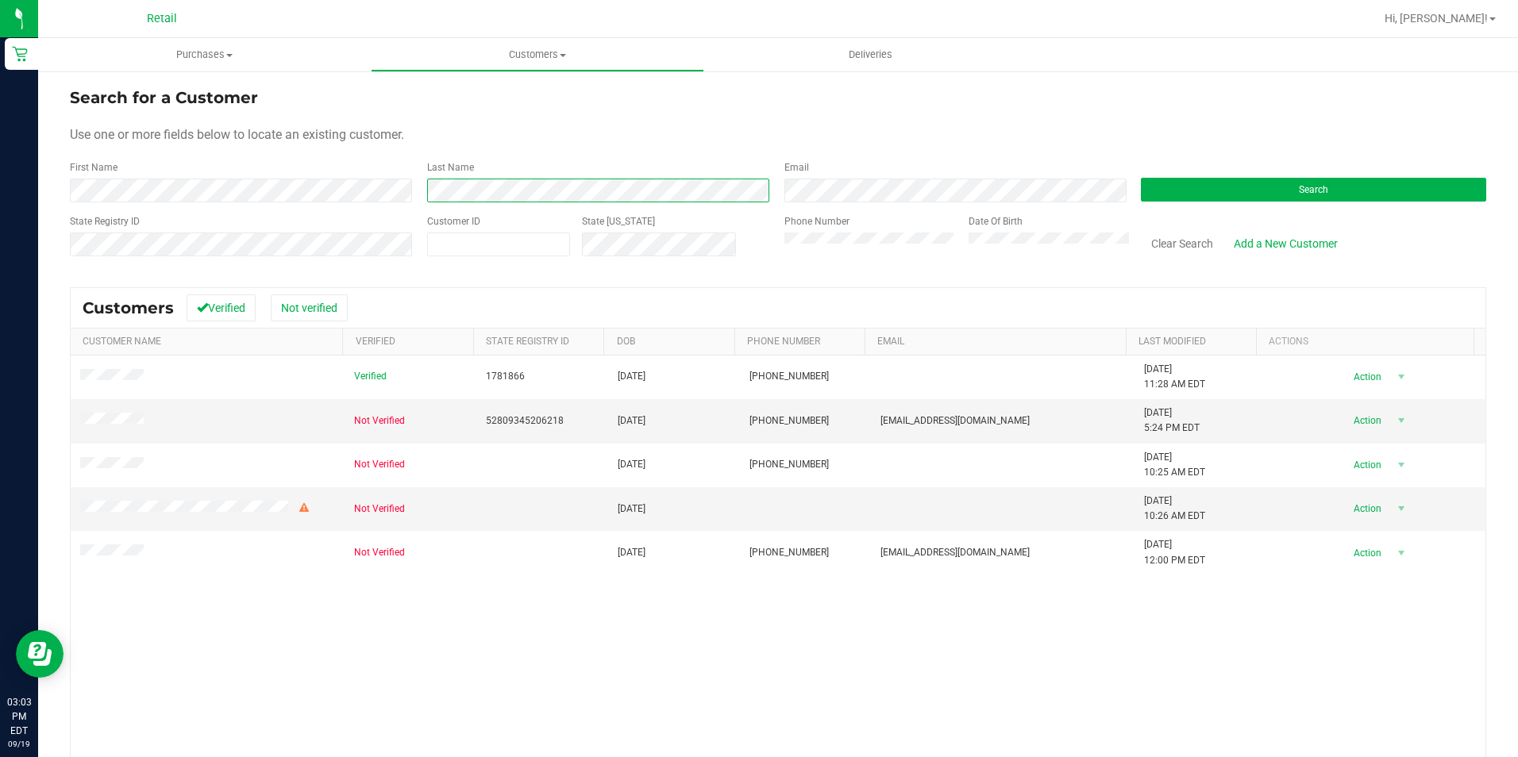
click at [430, 208] on form "Search for a Customer Use one or more fields below to locate an existing custom…" at bounding box center [778, 178] width 1416 height 185
click at [65, 189] on div "Search for a Customer Use one or more fields below to locate an existing custom…" at bounding box center [778, 479] width 1480 height 818
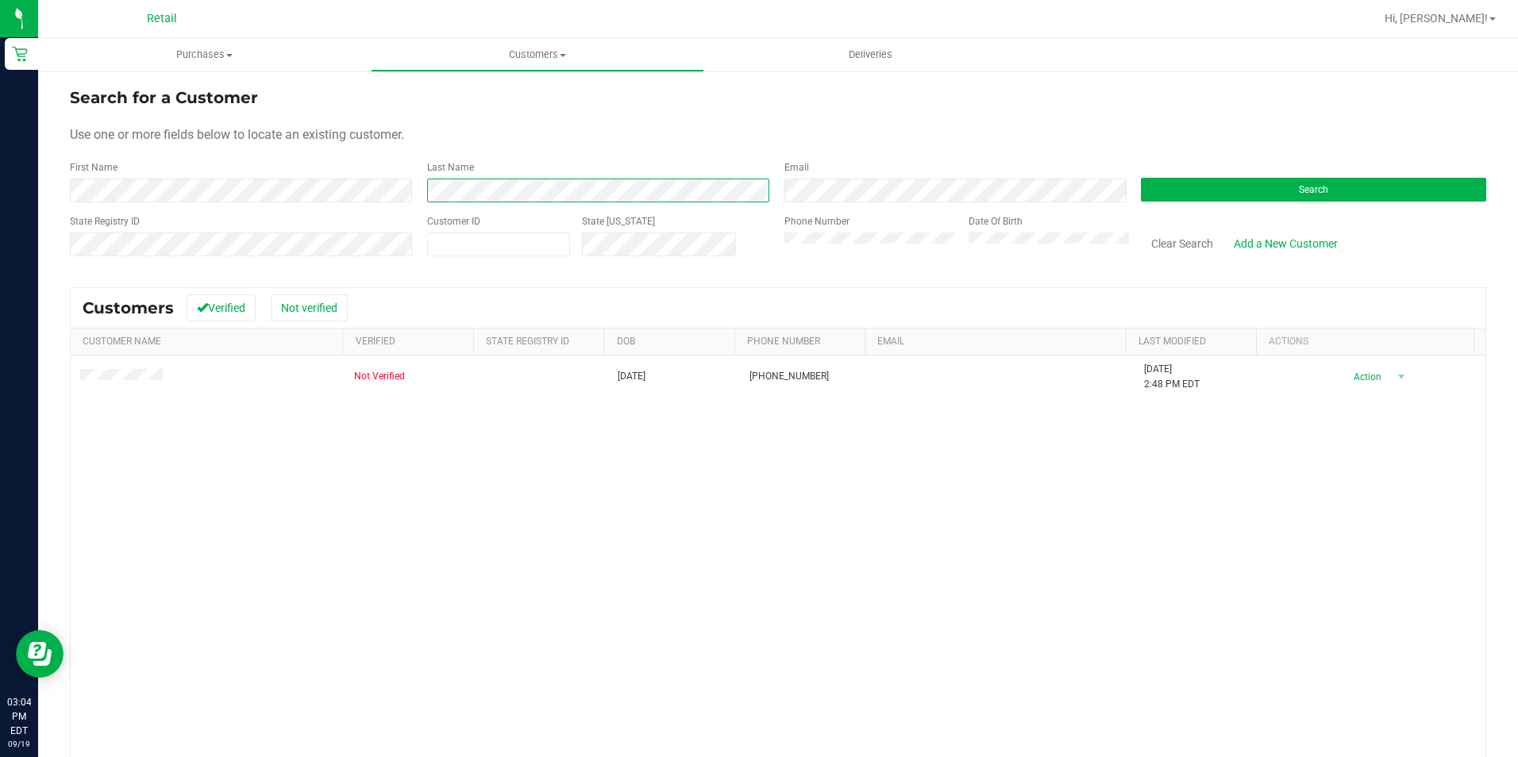
click at [437, 202] on form "Search for a Customer Use one or more fields below to locate an existing custom…" at bounding box center [778, 178] width 1416 height 185
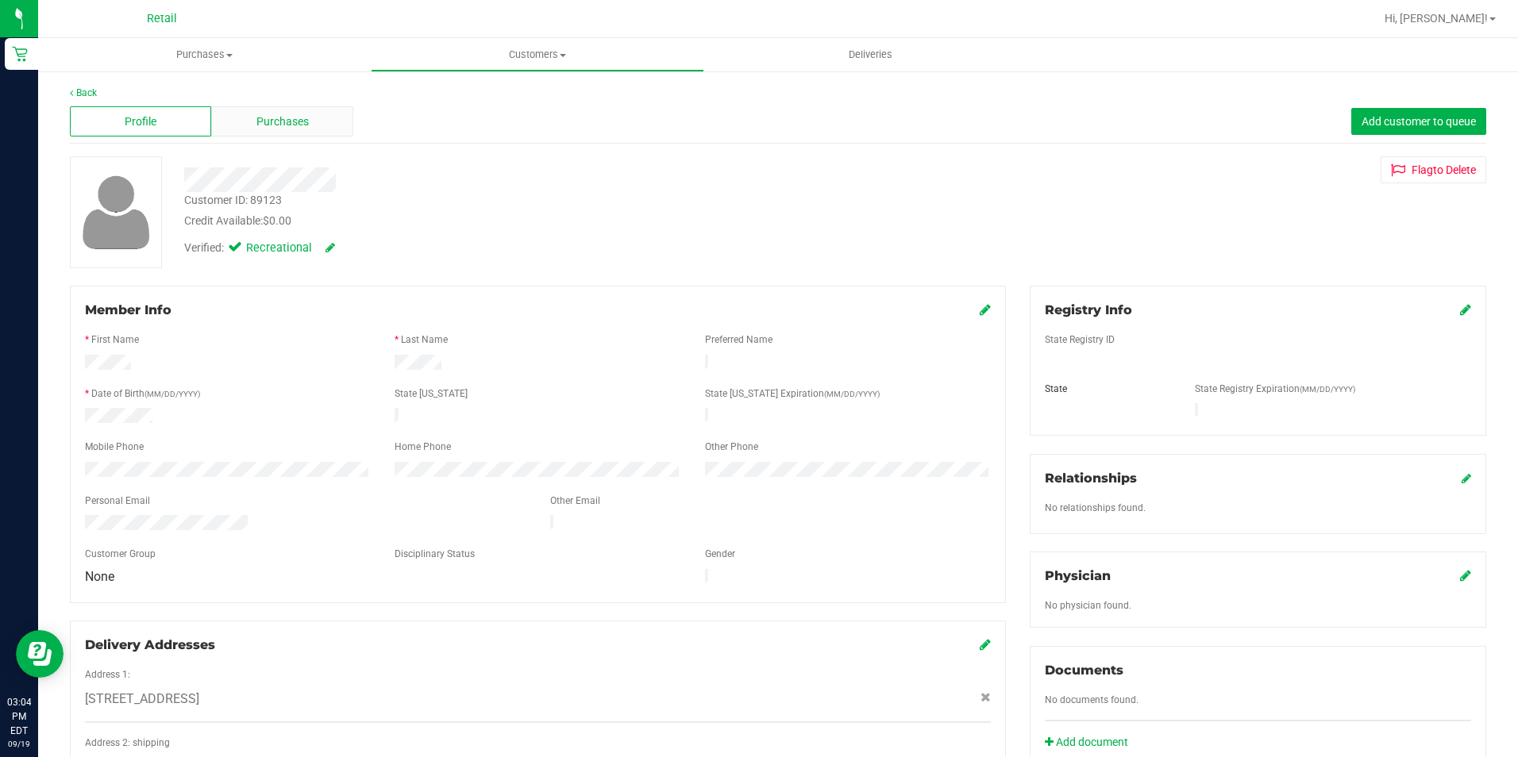
click at [259, 135] on div "Purchases" at bounding box center [281, 121] width 141 height 30
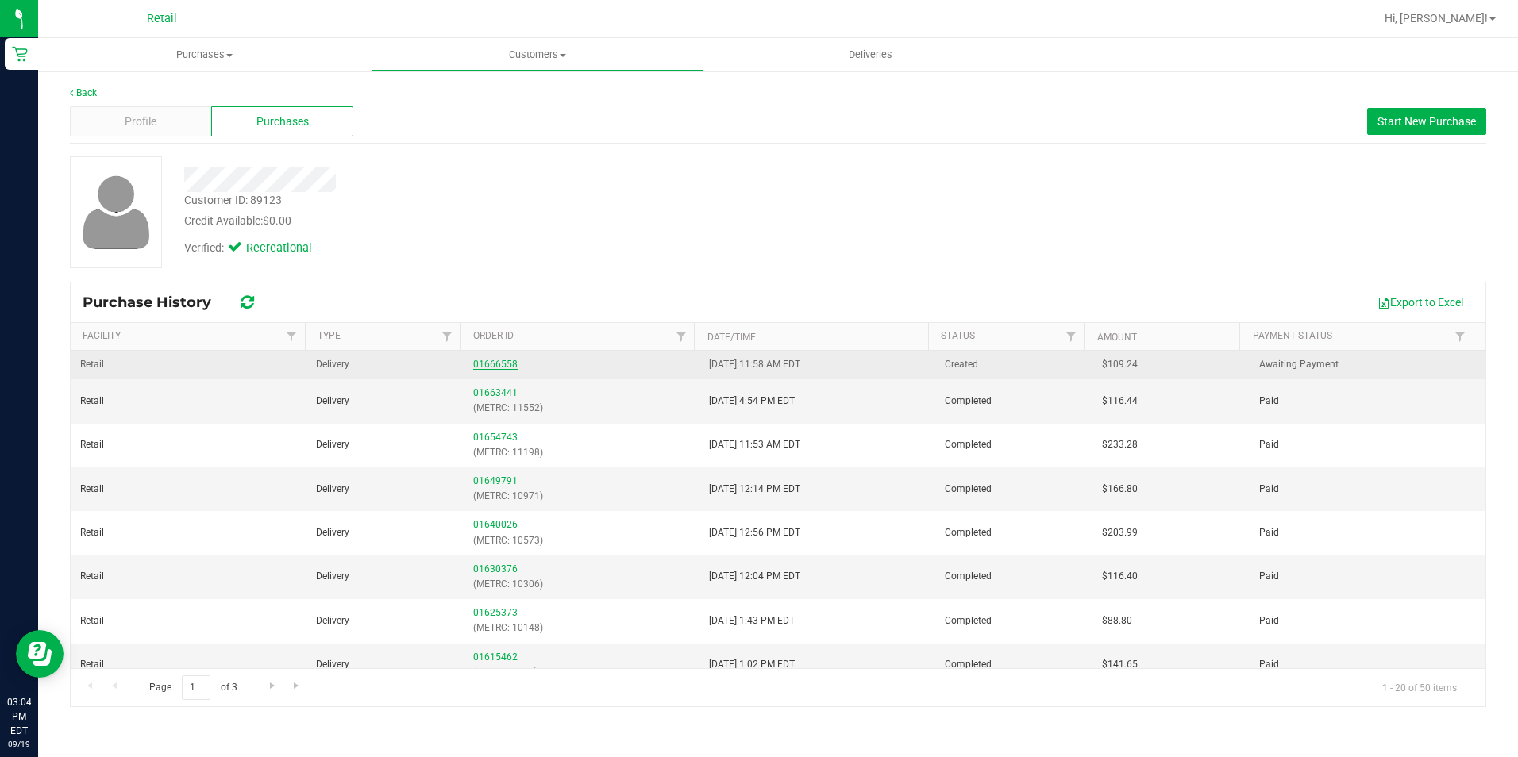
click at [483, 361] on link "01666558" at bounding box center [495, 364] width 44 height 11
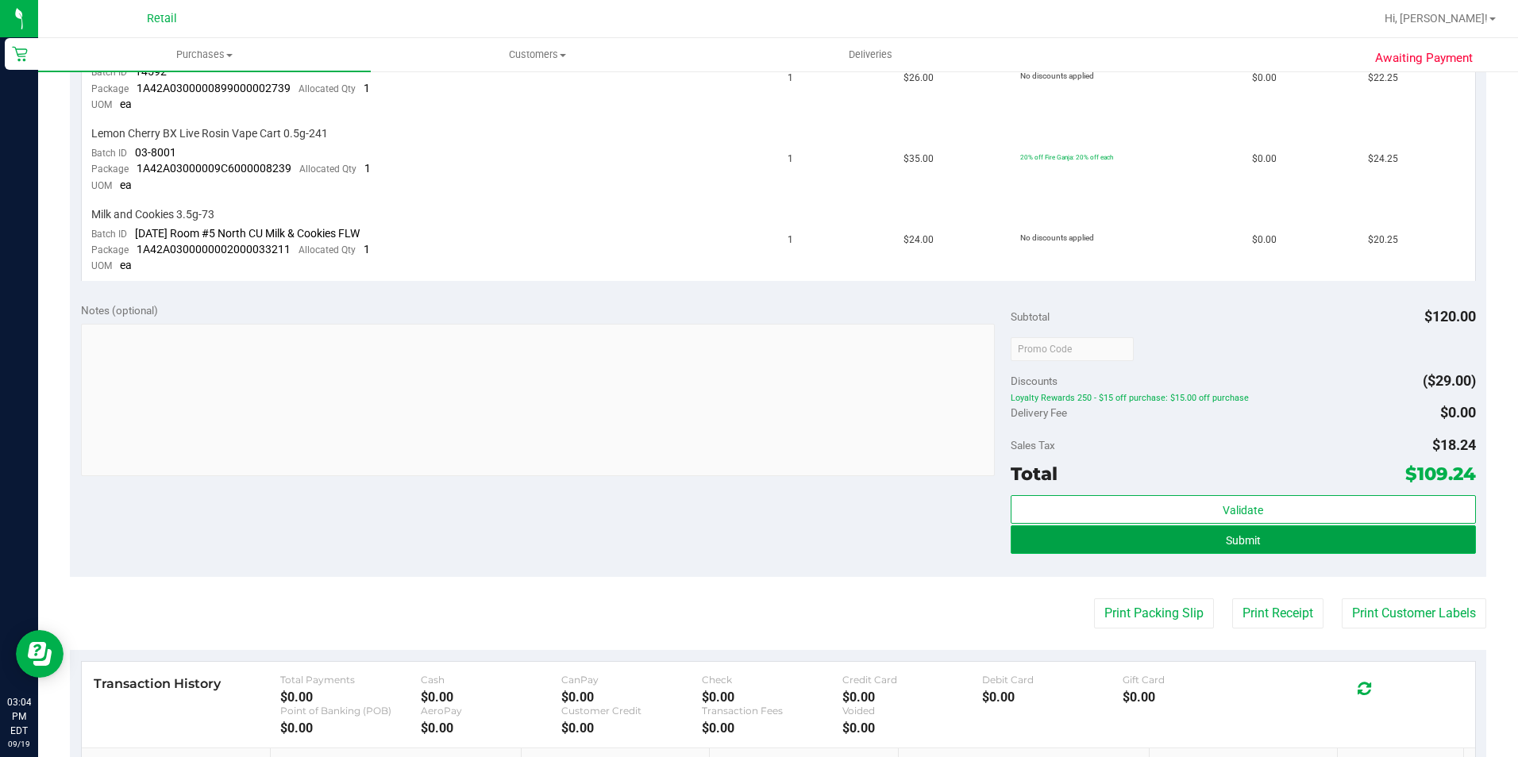
click at [1332, 534] on button "Submit" at bounding box center [1243, 540] width 465 height 29
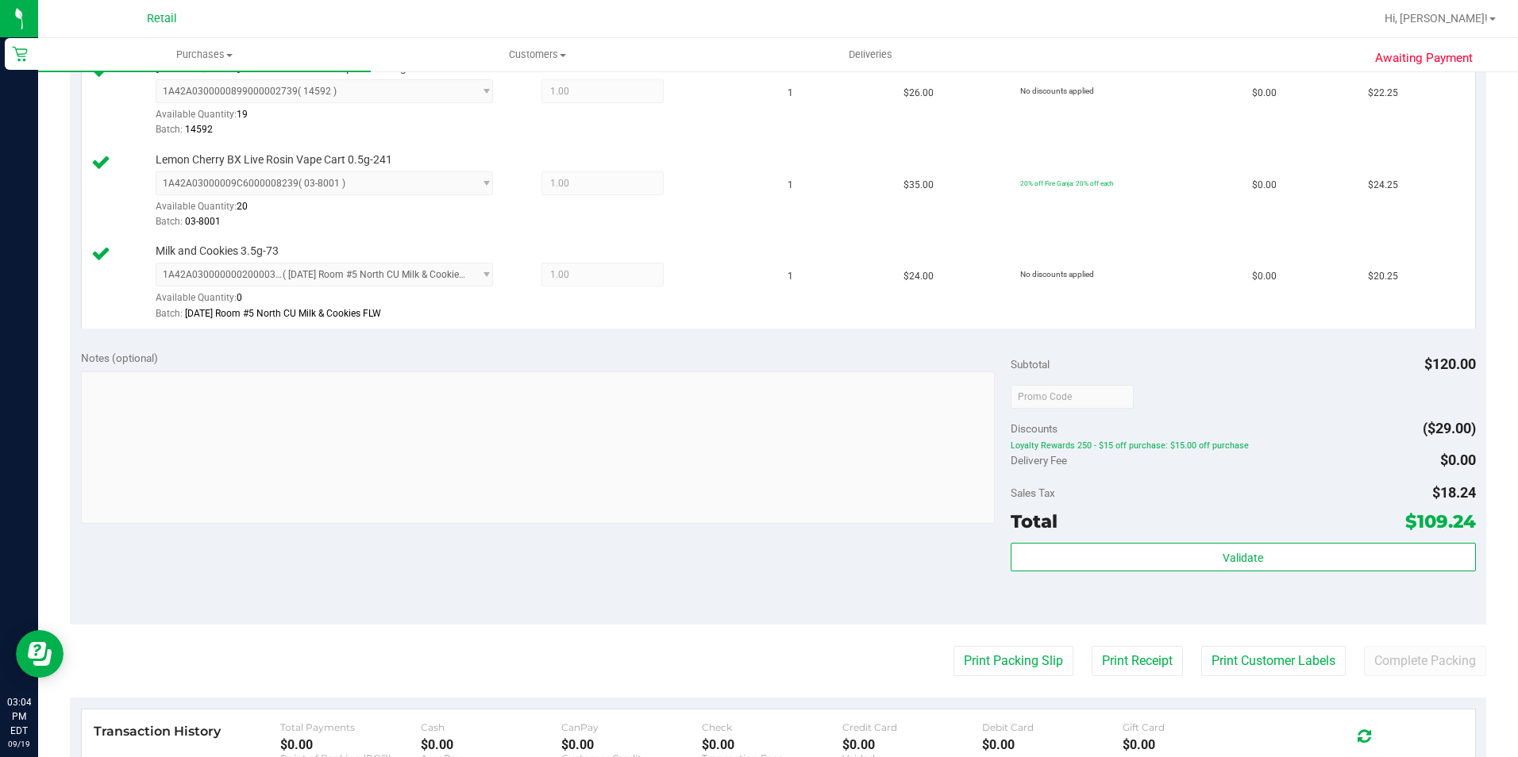
scroll to position [556, 0]
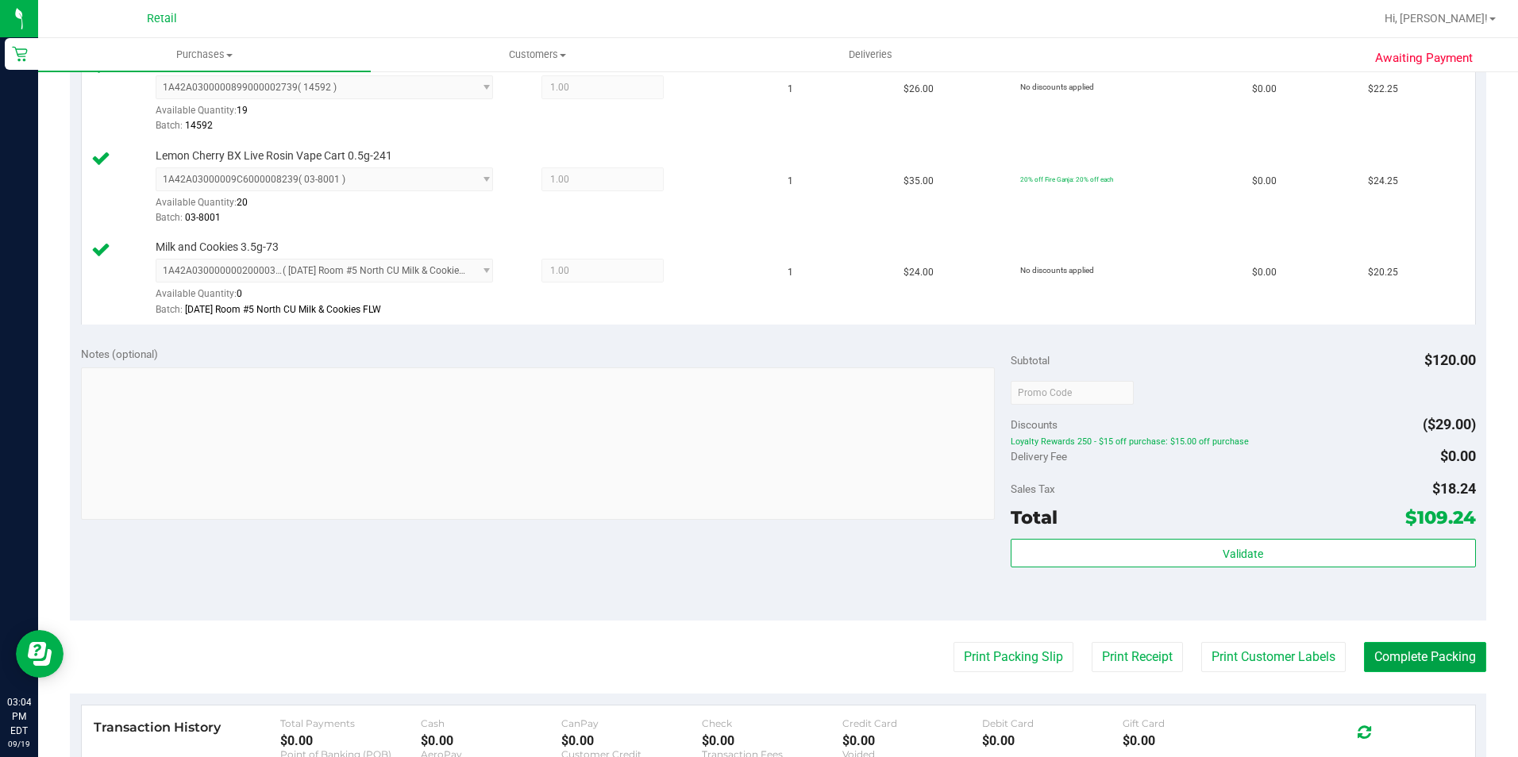
click at [1381, 653] on button "Complete Packing" at bounding box center [1425, 657] width 122 height 30
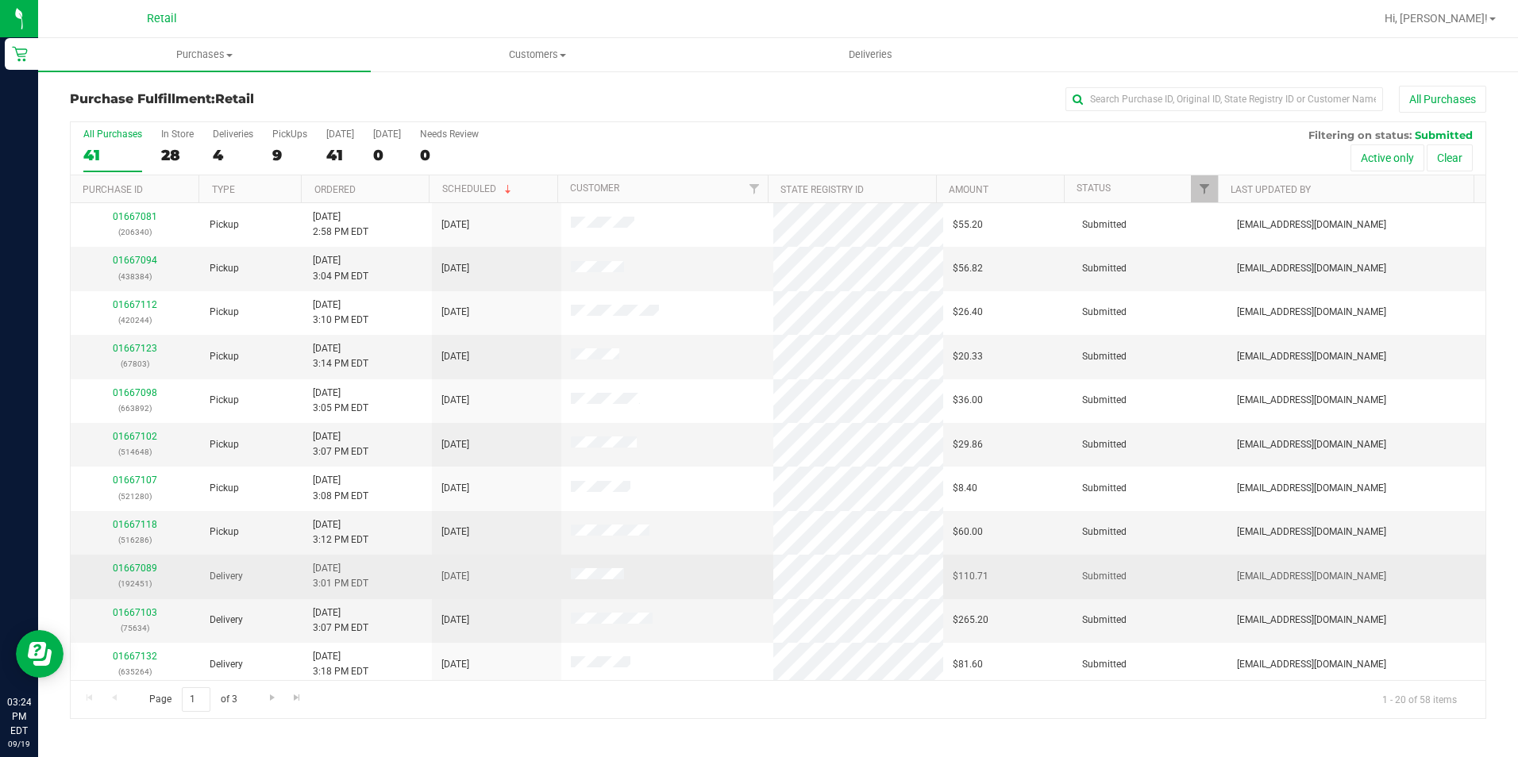
click at [0, 544] on html "Retail 03:24 PM EDT [DATE] 09/19 Retail Hi, [PERSON_NAME]! Purchases Summary of…" at bounding box center [759, 378] width 1518 height 757
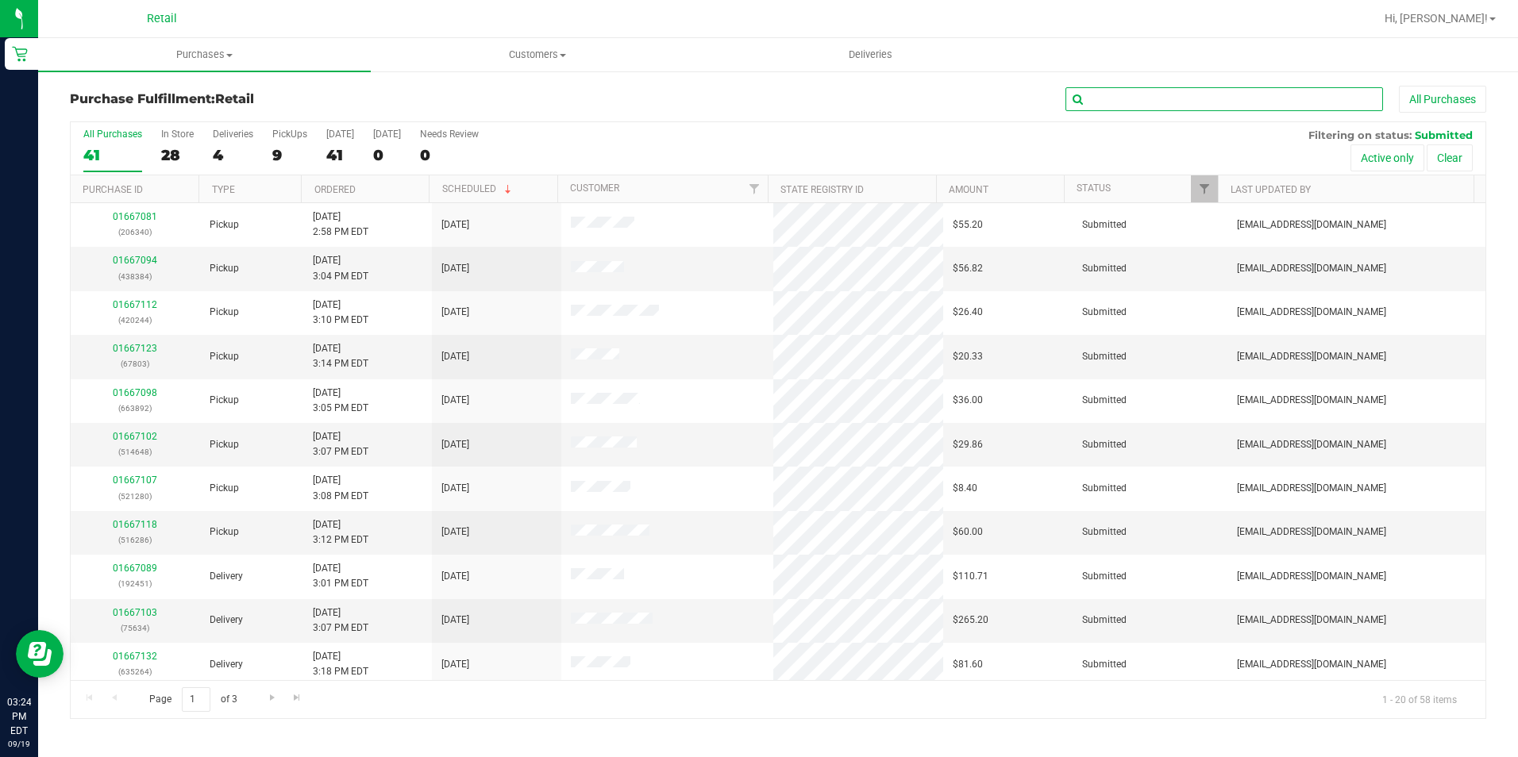
click at [1138, 106] on input "text" at bounding box center [1224, 99] width 318 height 24
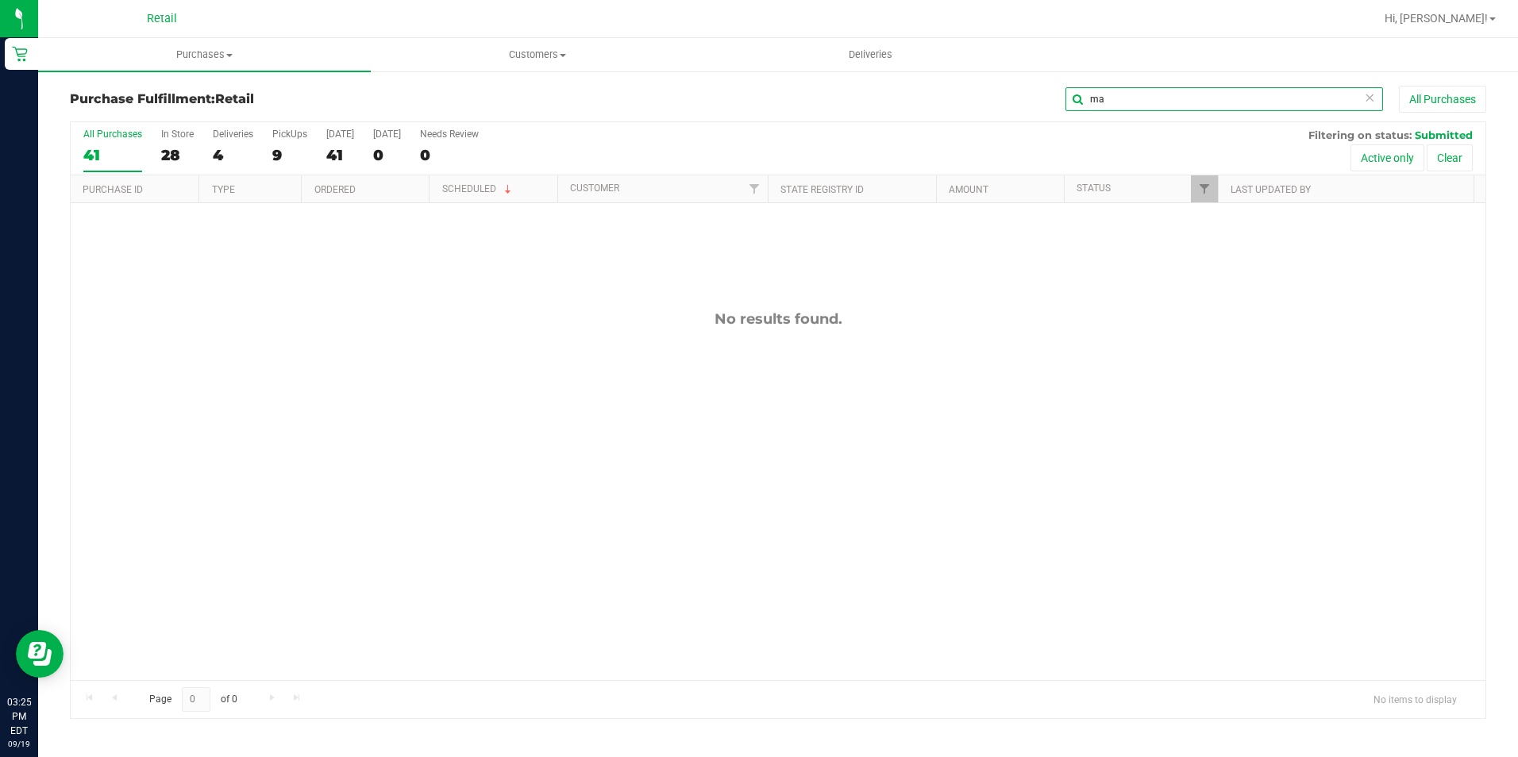
type input "m"
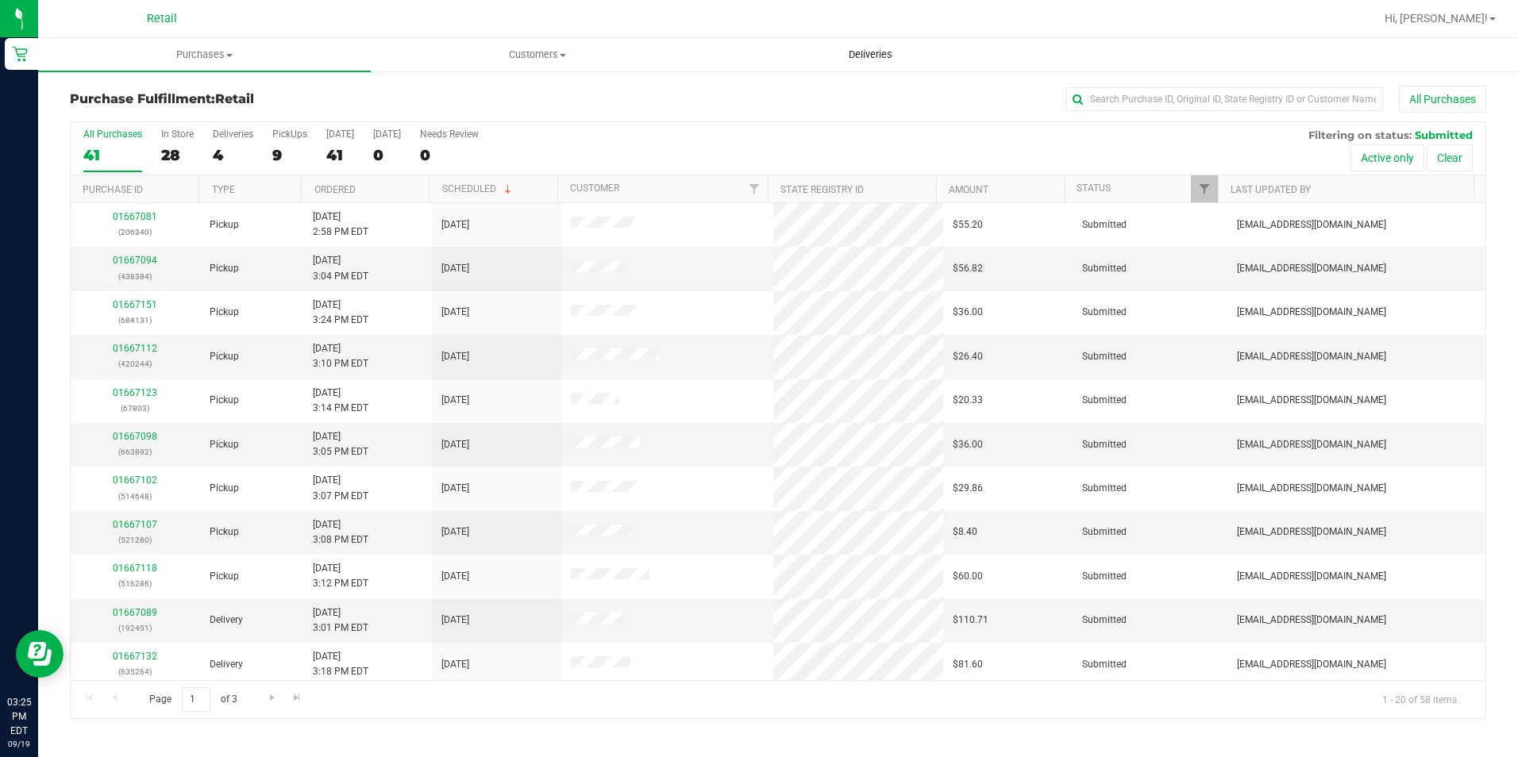
click at [878, 52] on span "Deliveries" at bounding box center [870, 55] width 87 height 14
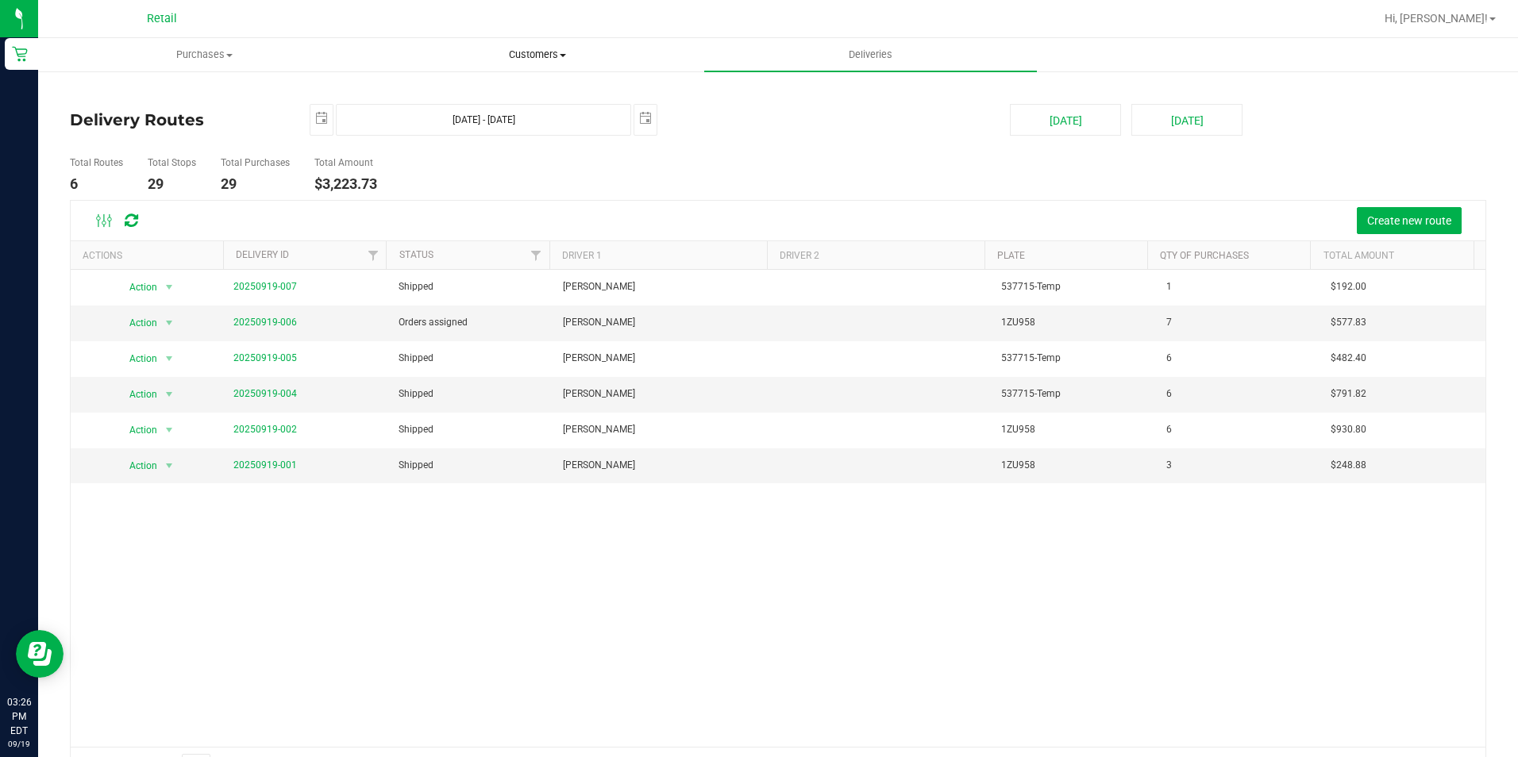
click at [526, 50] on span "Customers" at bounding box center [537, 55] width 331 height 14
click at [202, 56] on span "Purchases" at bounding box center [204, 55] width 331 height 14
click at [175, 87] on li "Summary of purchases" at bounding box center [204, 96] width 333 height 19
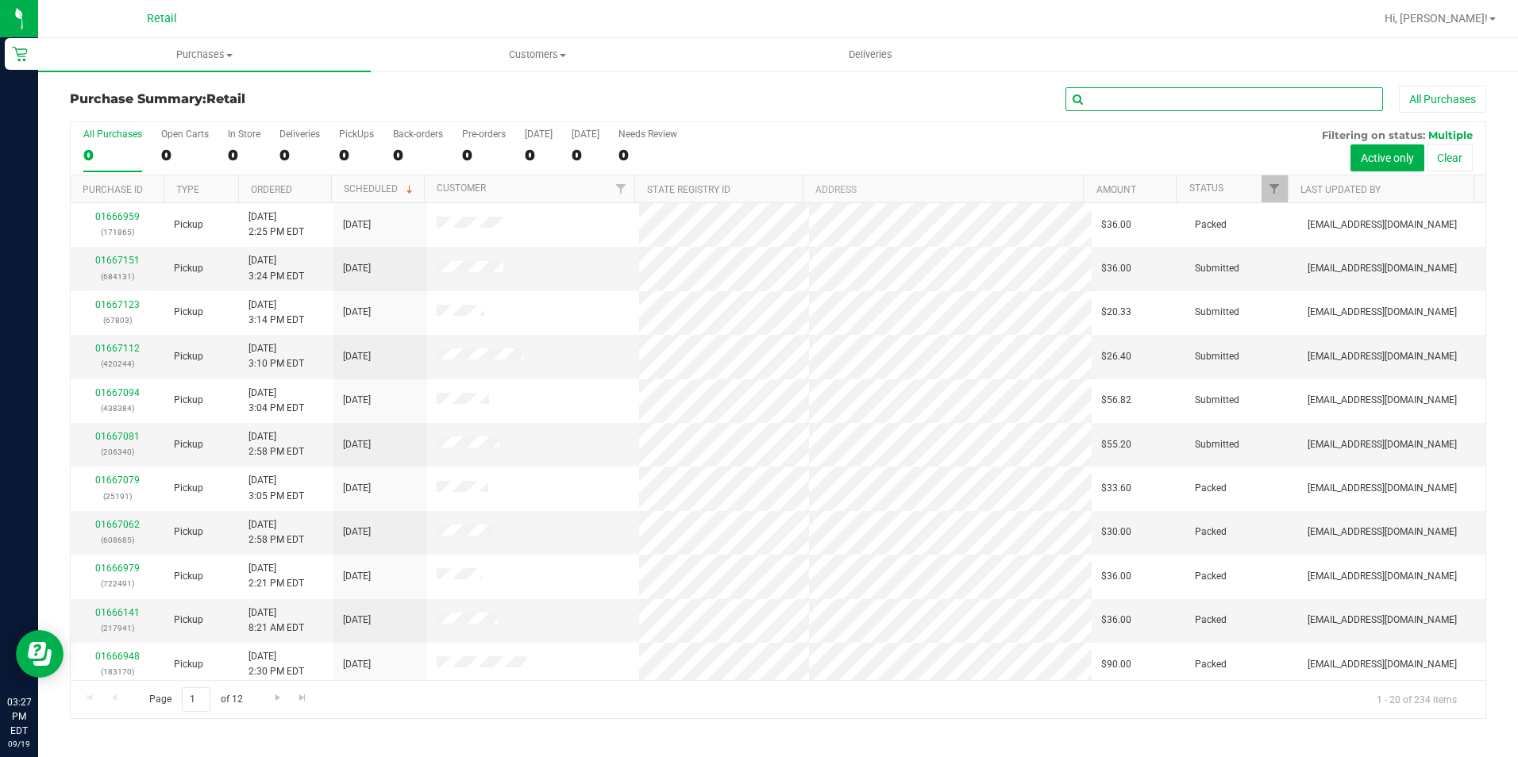
click at [1155, 91] on input "text" at bounding box center [1224, 99] width 318 height 24
type input "[PERSON_NAME]"
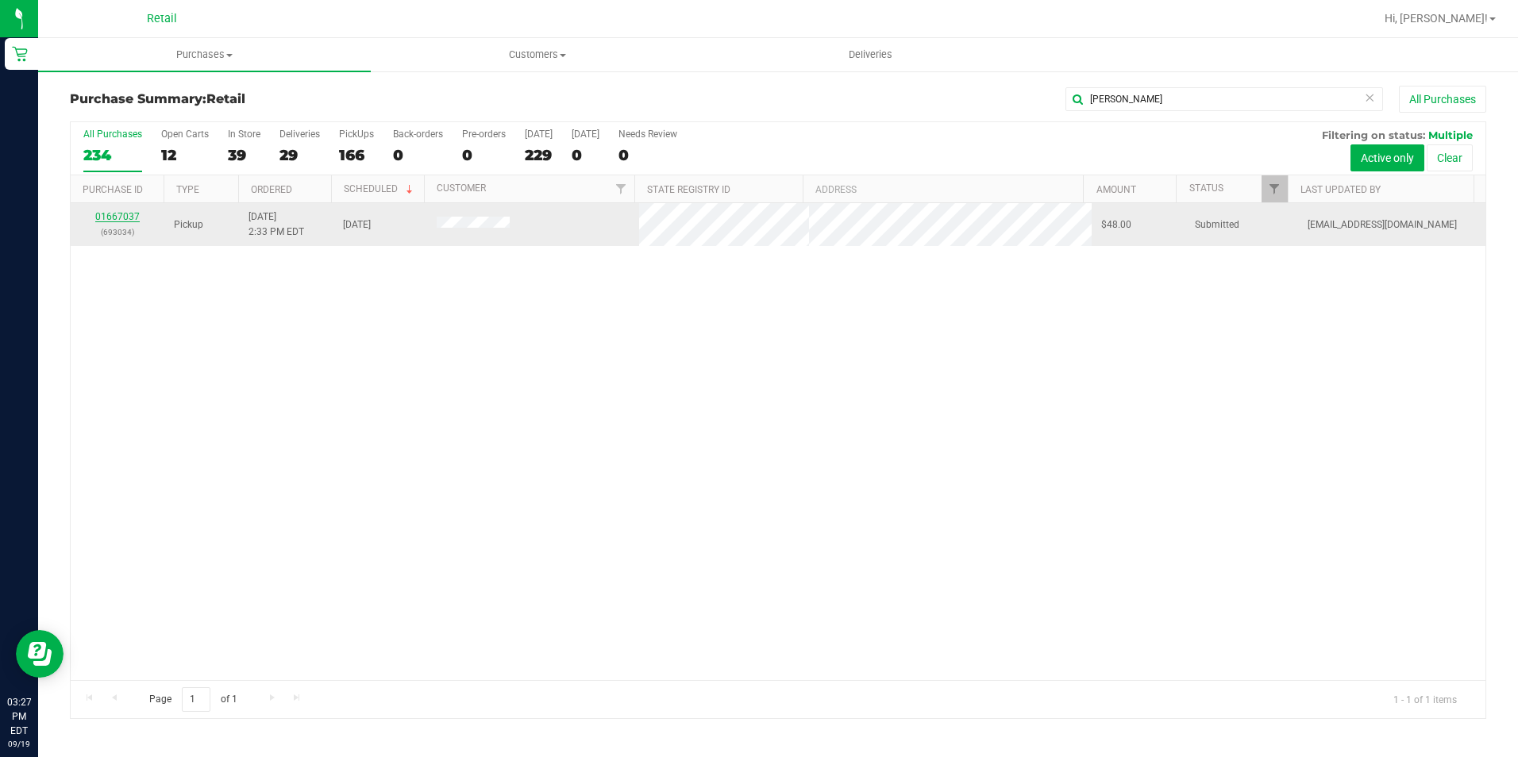
click at [115, 214] on link "01667037" at bounding box center [117, 216] width 44 height 11
